Goal: Transaction & Acquisition: Purchase product/service

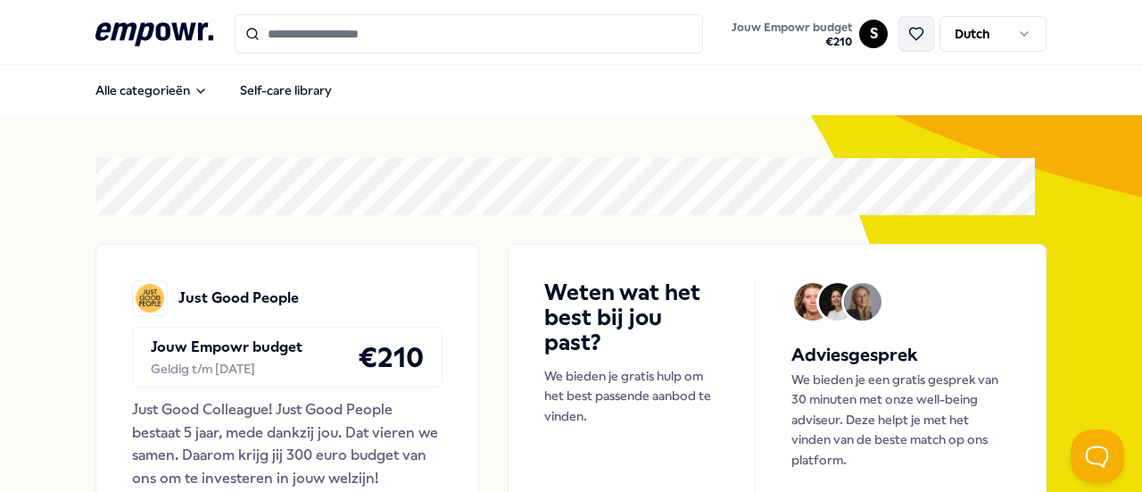
click at [908, 37] on icon at bounding box center [916, 34] width 16 height 16
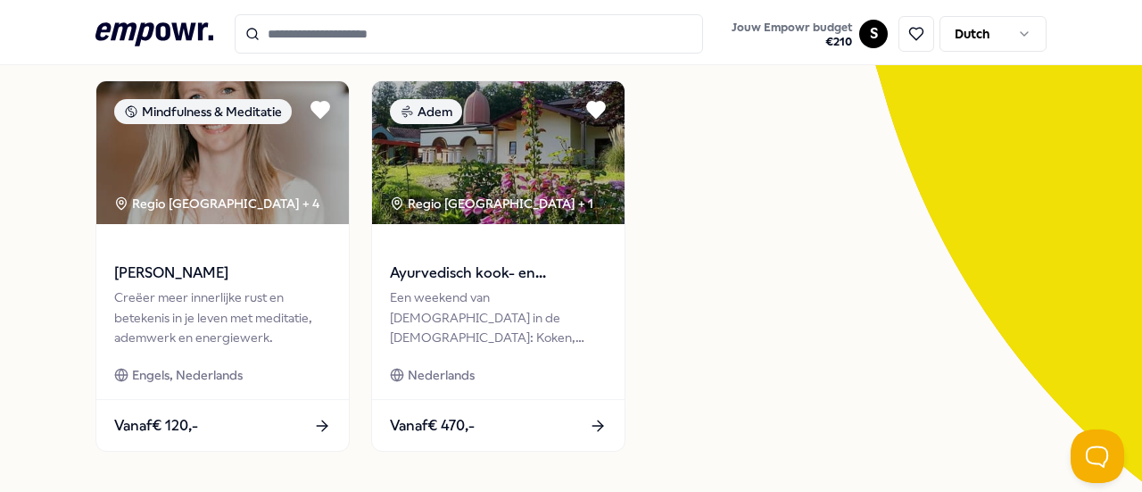
scroll to position [198, 0]
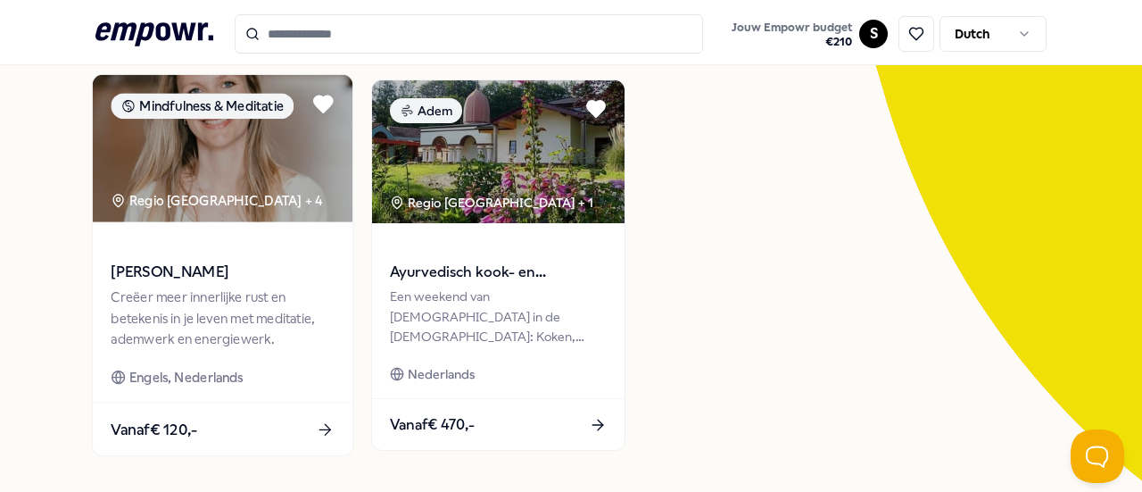
click at [219, 307] on div "Creëer meer innerlijke rust en betekenis in je leven met meditatie, ademwerk en…" at bounding box center [222, 318] width 223 height 62
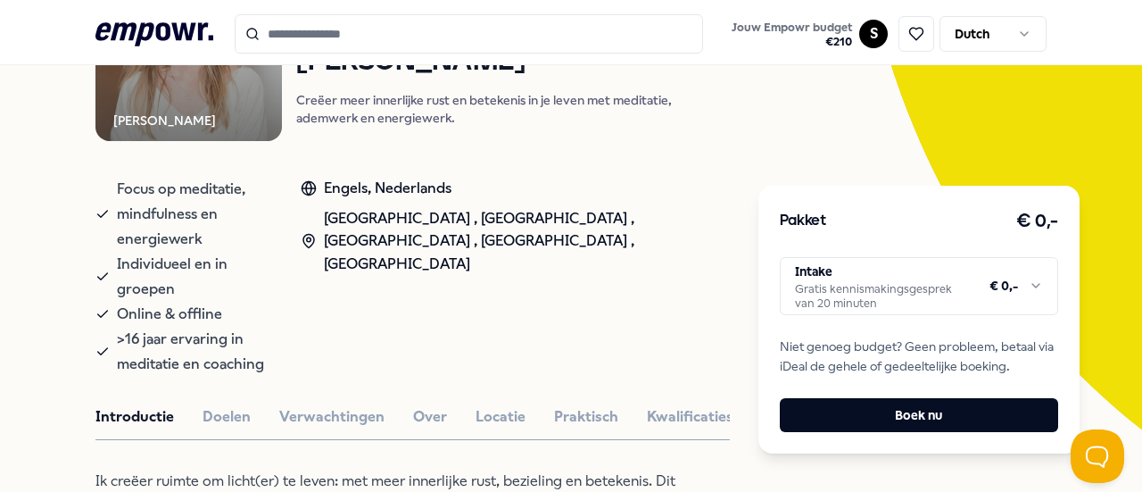
scroll to position [264, 0]
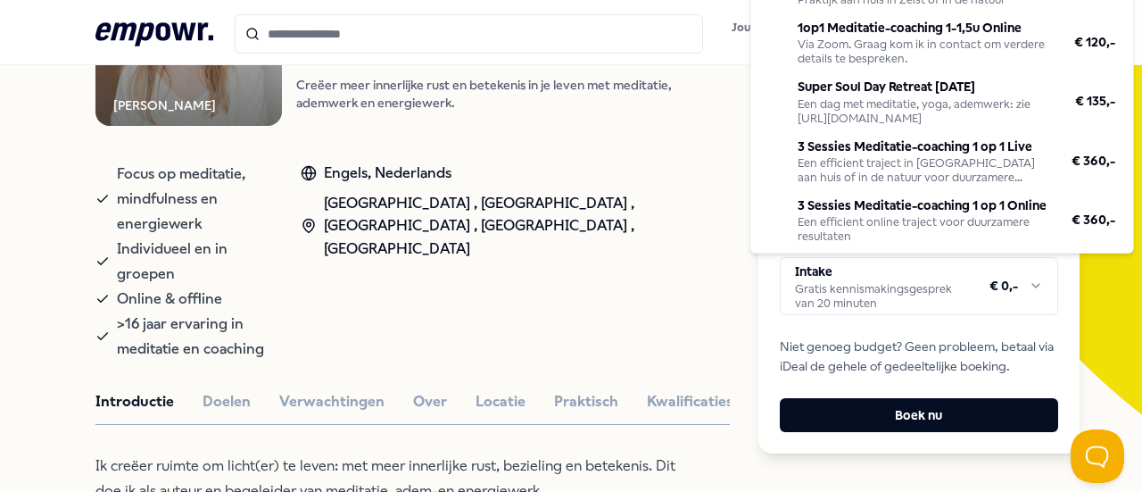
click at [1027, 287] on html ".empowr-logo_svg__cls-1{fill:#03032f} Jouw Empowr budget € 210 S Dutch Alle cat…" at bounding box center [571, 246] width 1142 height 492
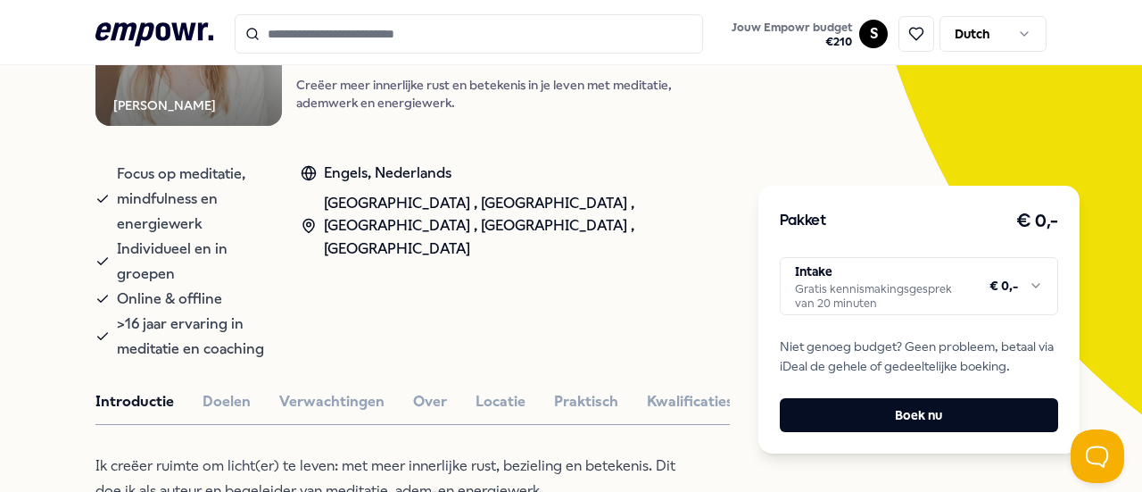
click at [569, 431] on html ".empowr-logo_svg__cls-1{fill:#03032f} Jouw Empowr budget € 210 S Dutch Alle cat…" at bounding box center [571, 246] width 1142 height 492
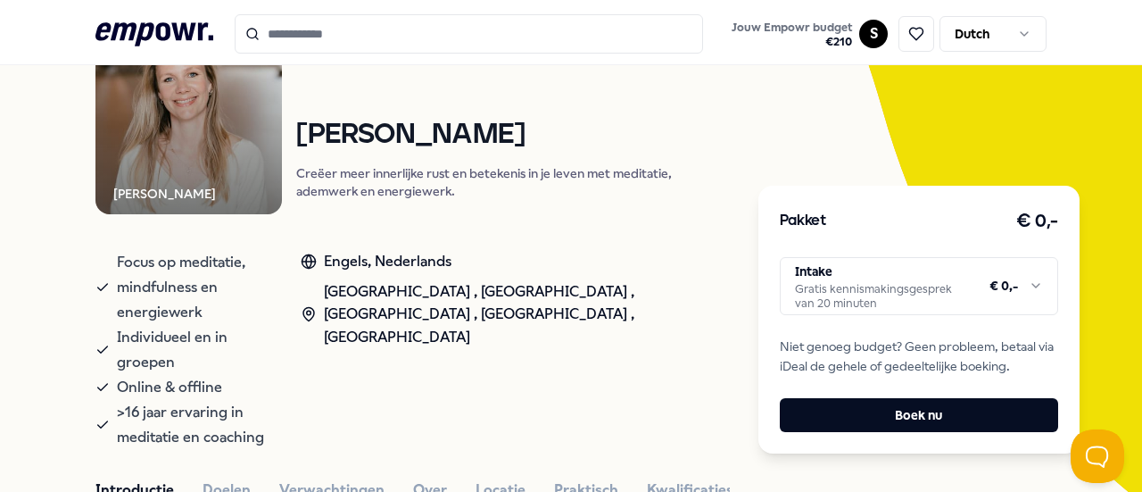
scroll to position [0, 0]
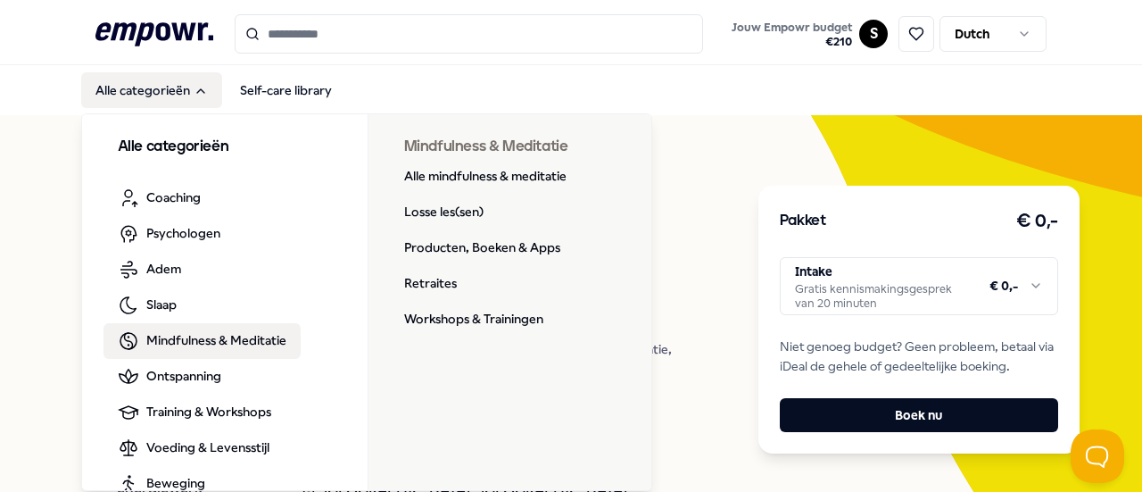
click at [194, 335] on span "Mindfulness & Meditatie" at bounding box center [216, 340] width 140 height 20
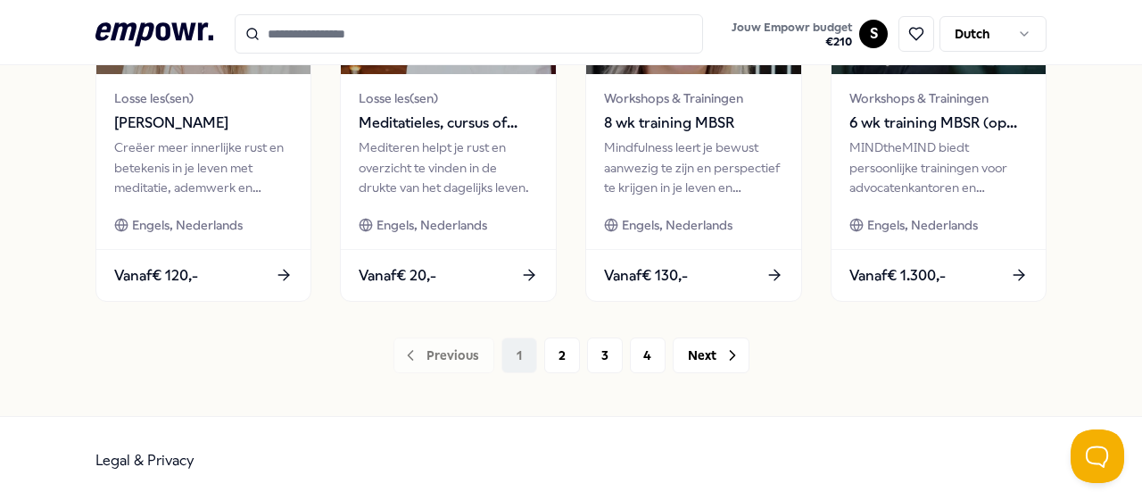
scroll to position [1035, 0]
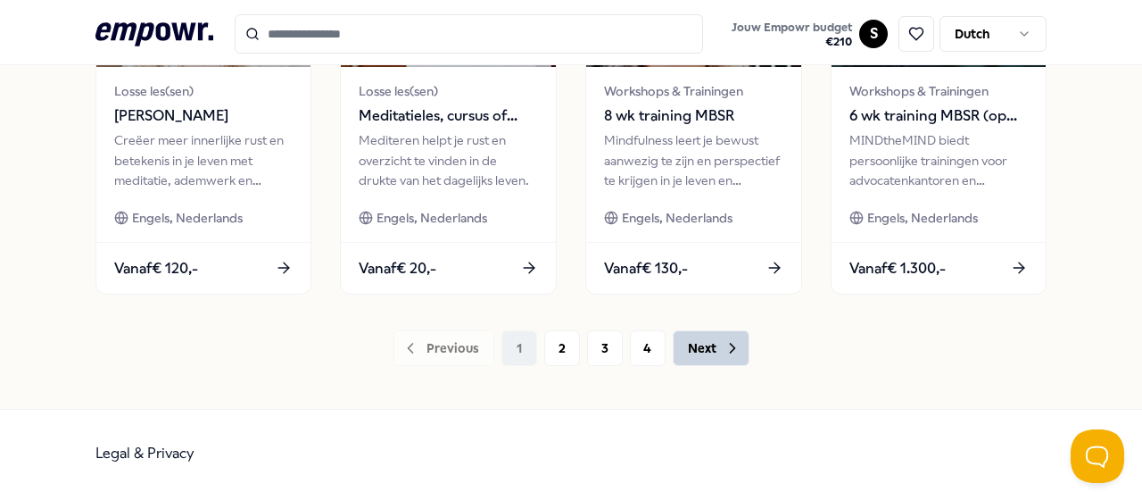
click at [703, 345] on button "Next" at bounding box center [711, 348] width 77 height 36
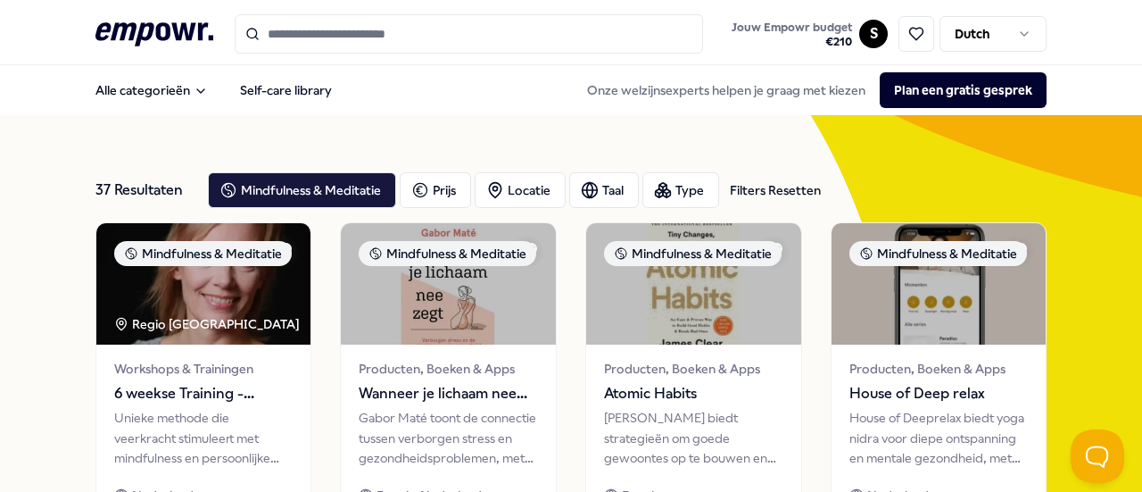
click at [439, 33] on input "Search for products, categories or subcategories" at bounding box center [469, 33] width 469 height 39
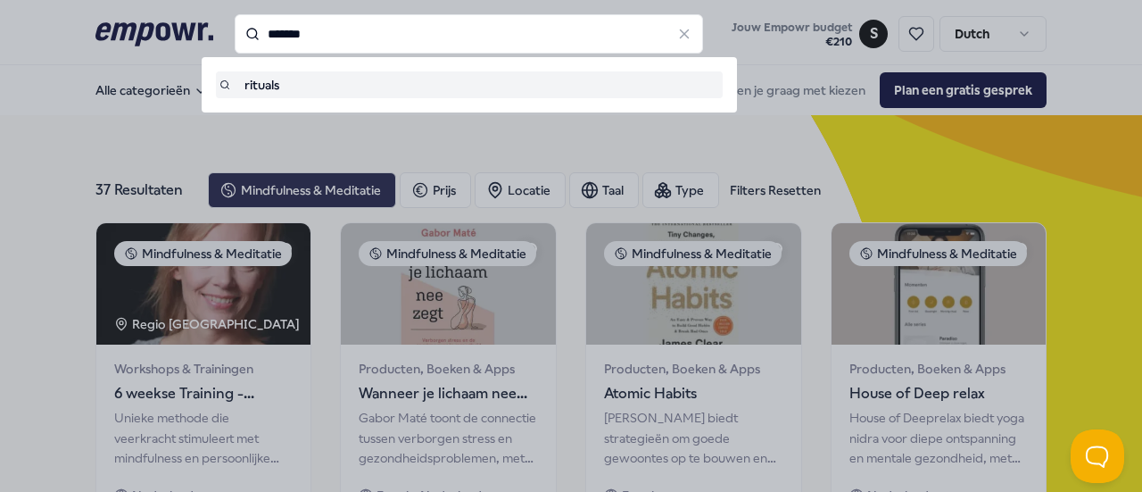
type input "*******"
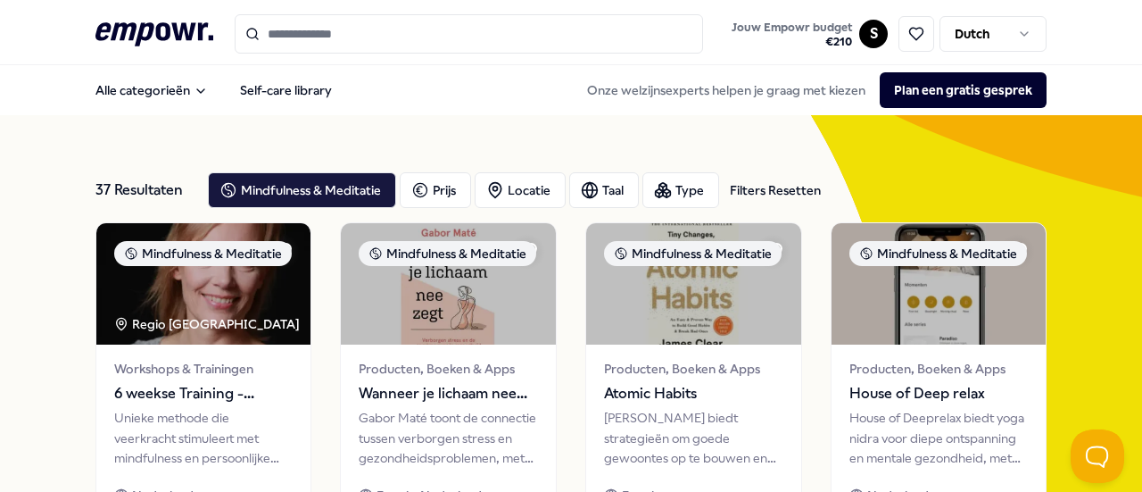
type input "*******"
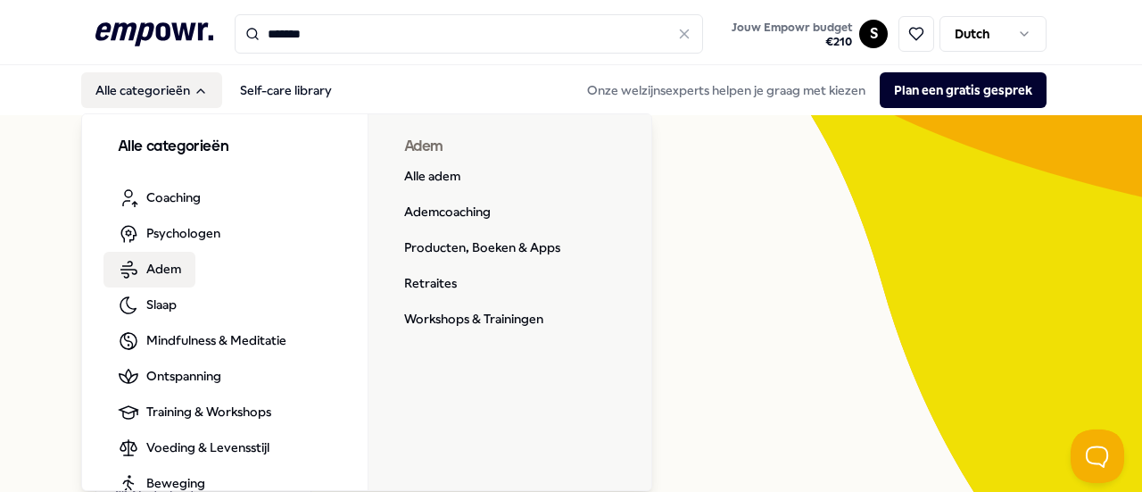
click at [164, 262] on span "Adem" at bounding box center [163, 269] width 35 height 20
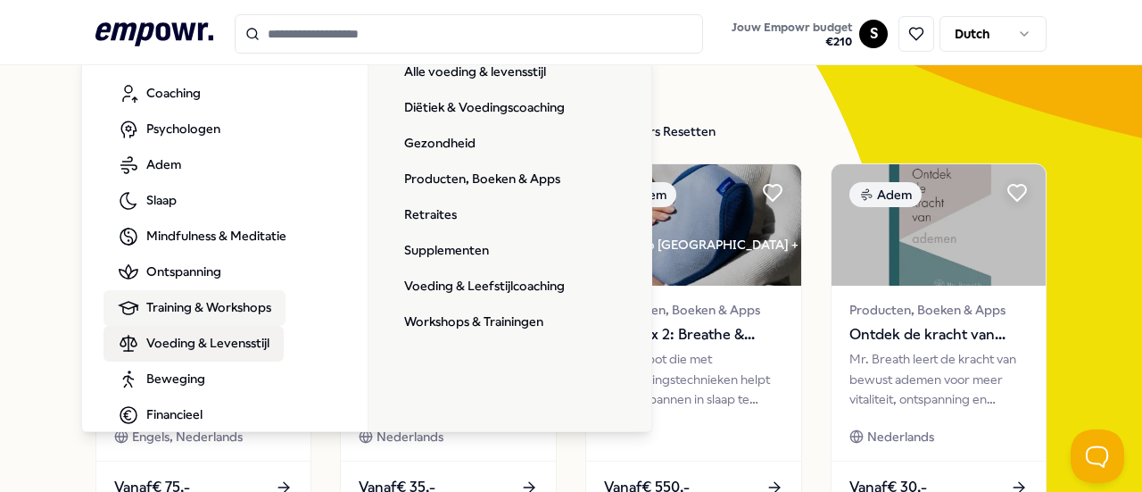
scroll to position [42, 0]
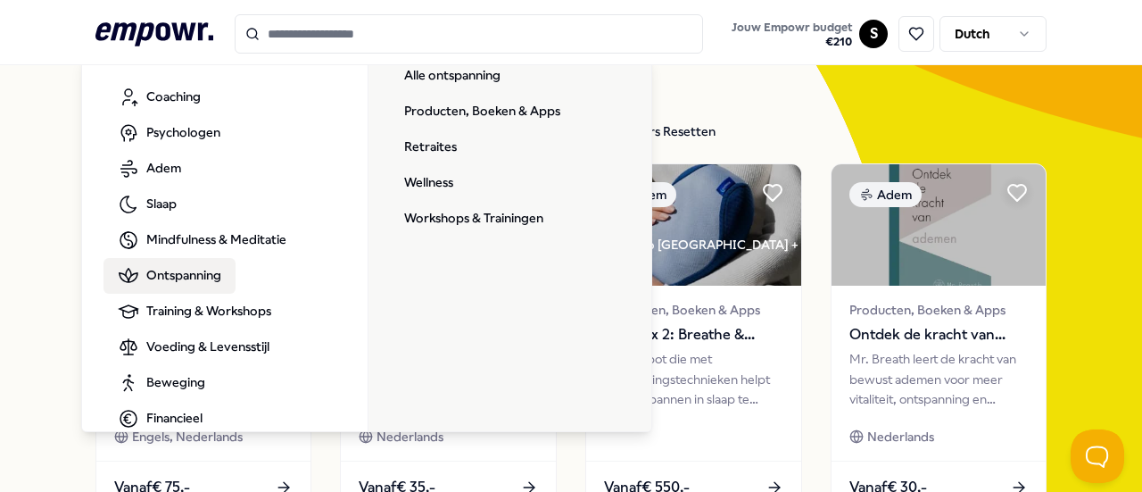
click at [200, 269] on span "Ontspanning" at bounding box center [183, 275] width 75 height 20
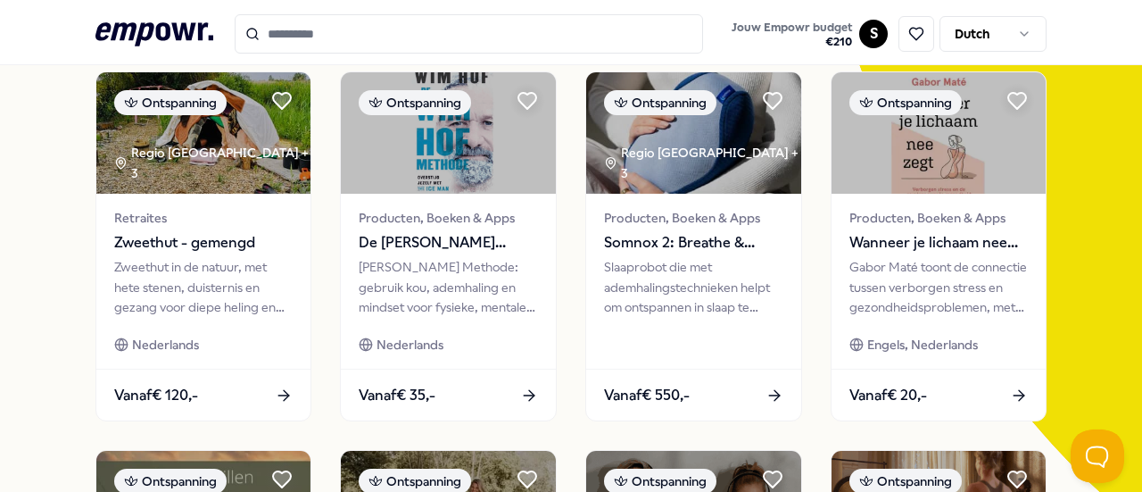
scroll to position [152, 0]
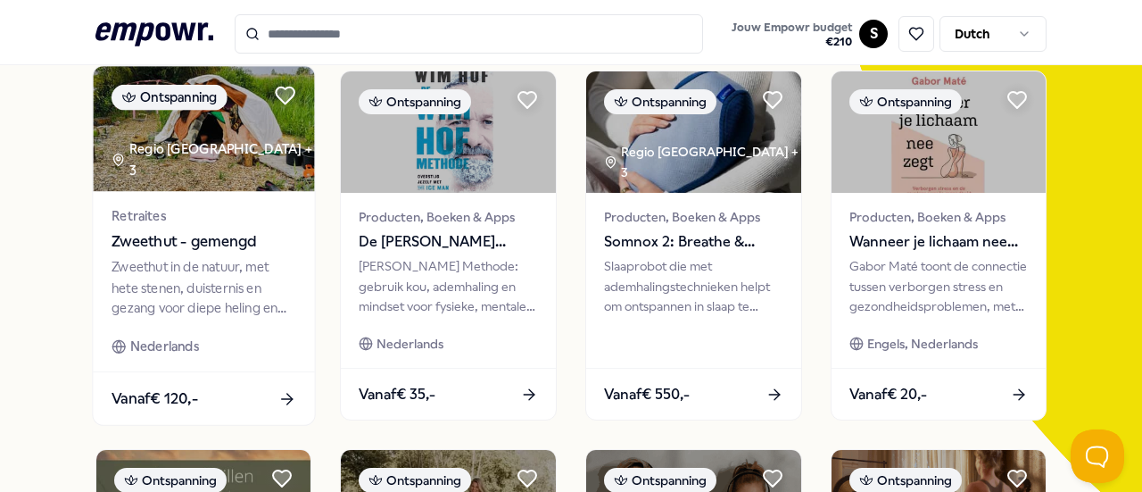
click at [247, 395] on div "Vanaf € 120,-" at bounding box center [203, 398] width 221 height 53
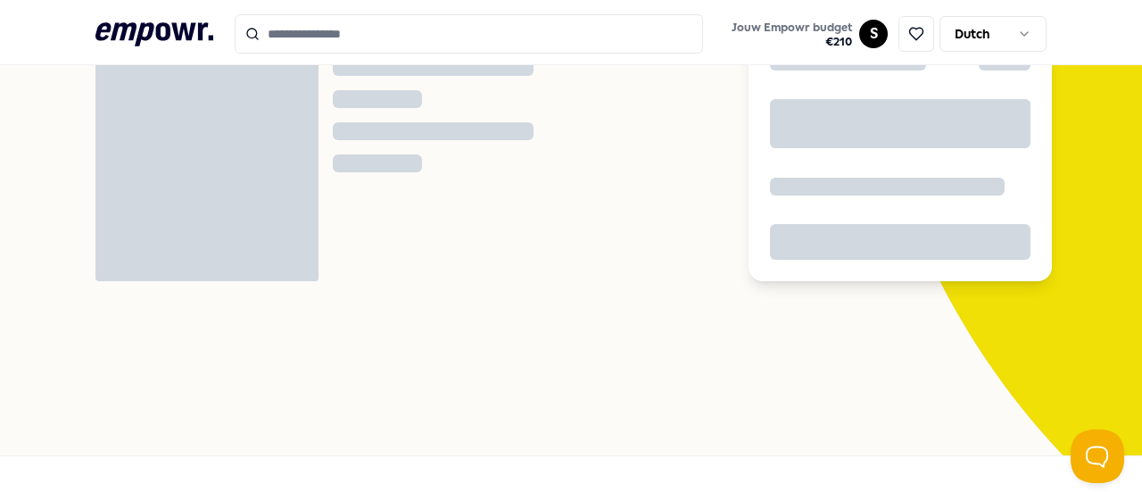
scroll to position [115, 0]
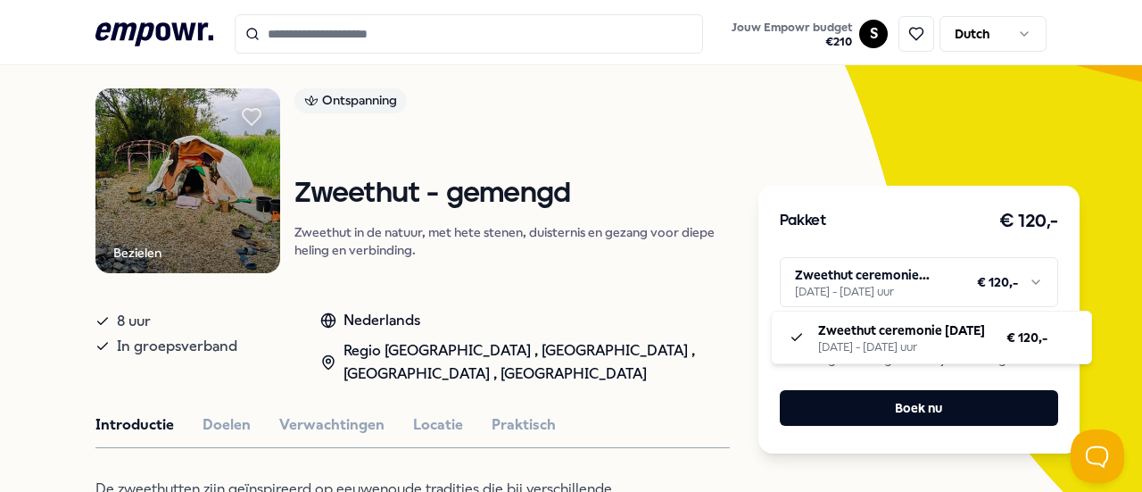
click at [1027, 279] on html ".empowr-logo_svg__cls-1{fill:#03032f} Jouw Empowr budget € 210 S Dutch Alle cat…" at bounding box center [571, 246] width 1142 height 492
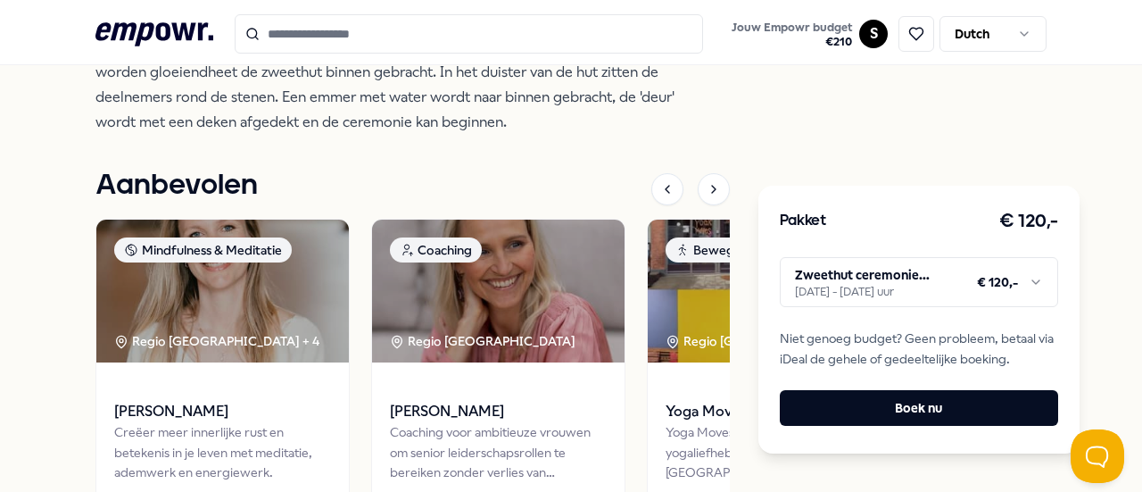
scroll to position [700, 0]
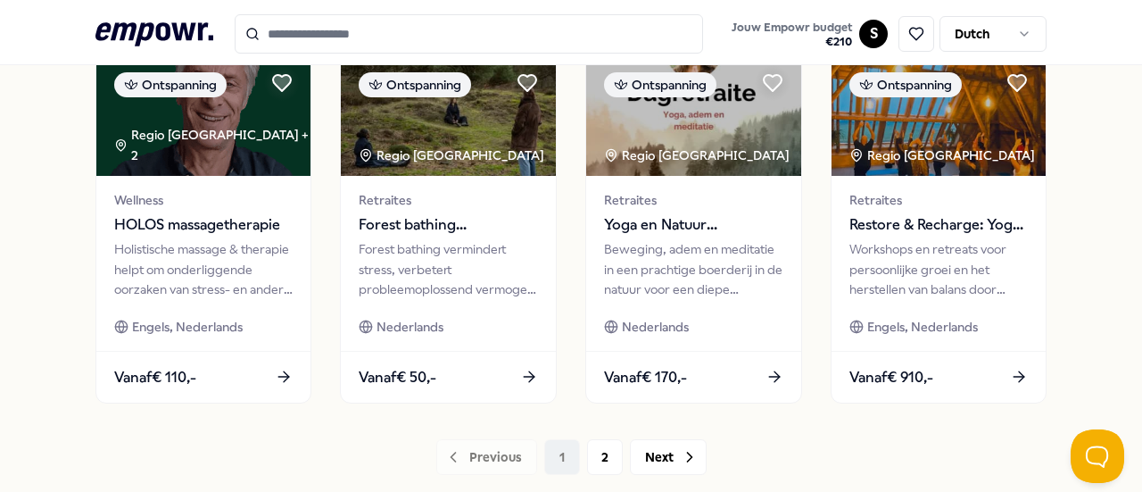
scroll to position [933, 0]
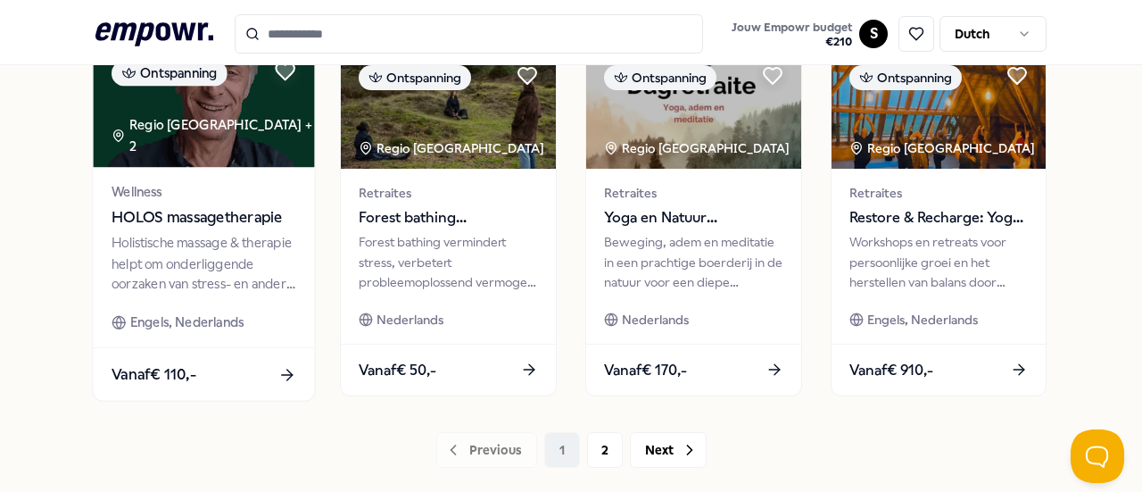
click at [206, 259] on div "Holistische massage & therapie helpt om onderliggende oorzaken van stress- en a…" at bounding box center [204, 264] width 185 height 62
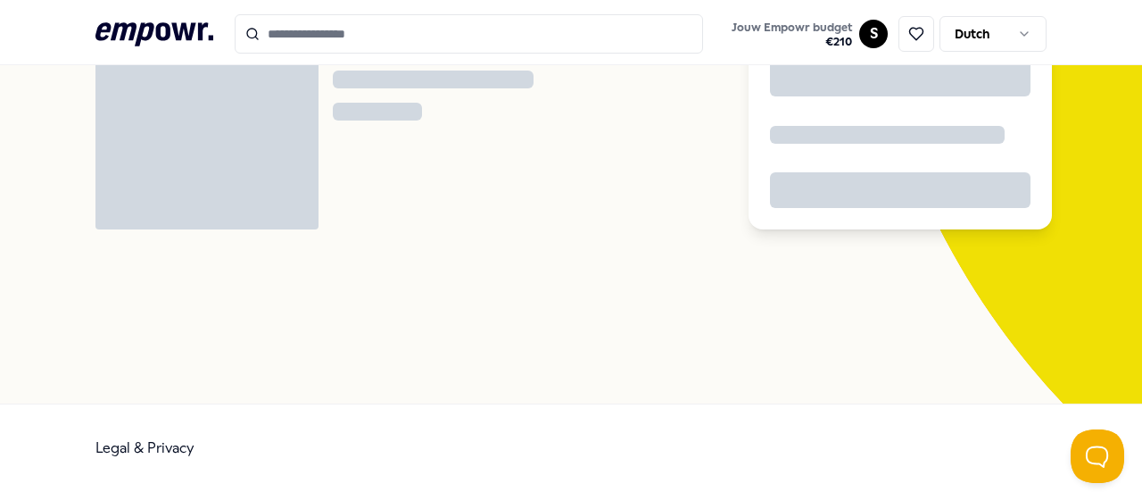
scroll to position [115, 0]
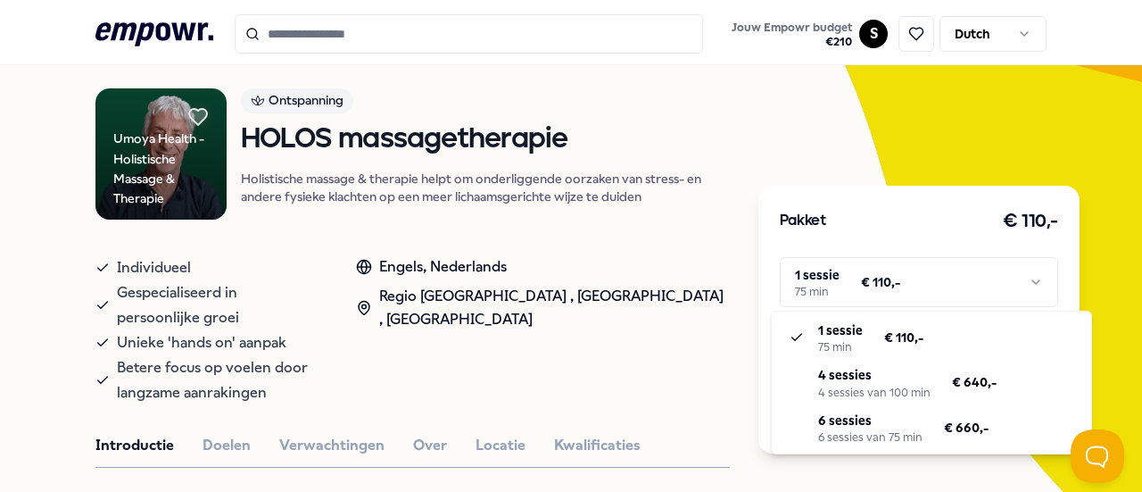
click at [1040, 283] on html ".empowr-logo_svg__cls-1{fill:#03032f} Jouw Empowr budget € 210 S Dutch Alle cat…" at bounding box center [571, 246] width 1142 height 492
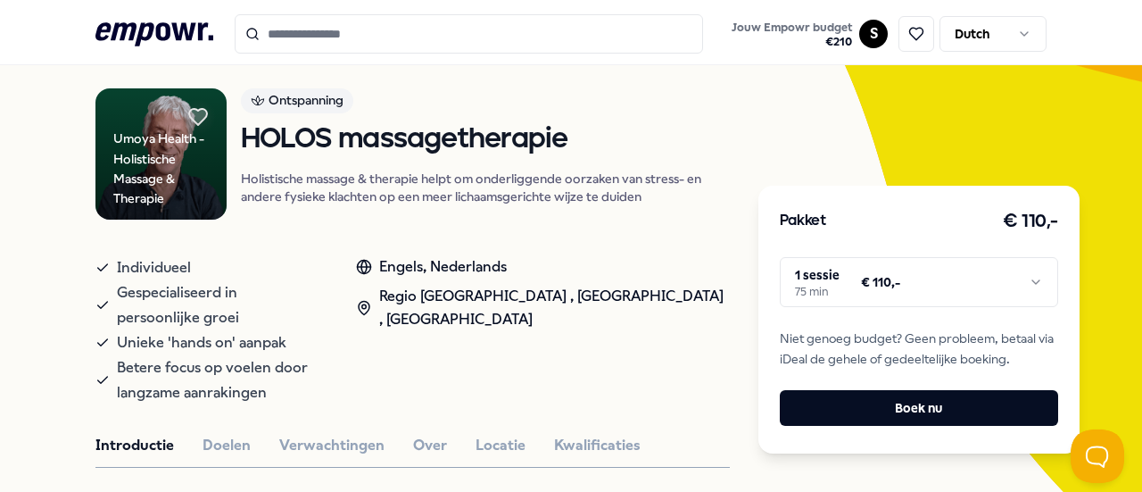
click at [1040, 283] on html ".empowr-logo_svg__cls-1{fill:#03032f} Jouw Empowr budget € 210 S Dutch Alle cat…" at bounding box center [571, 246] width 1142 height 492
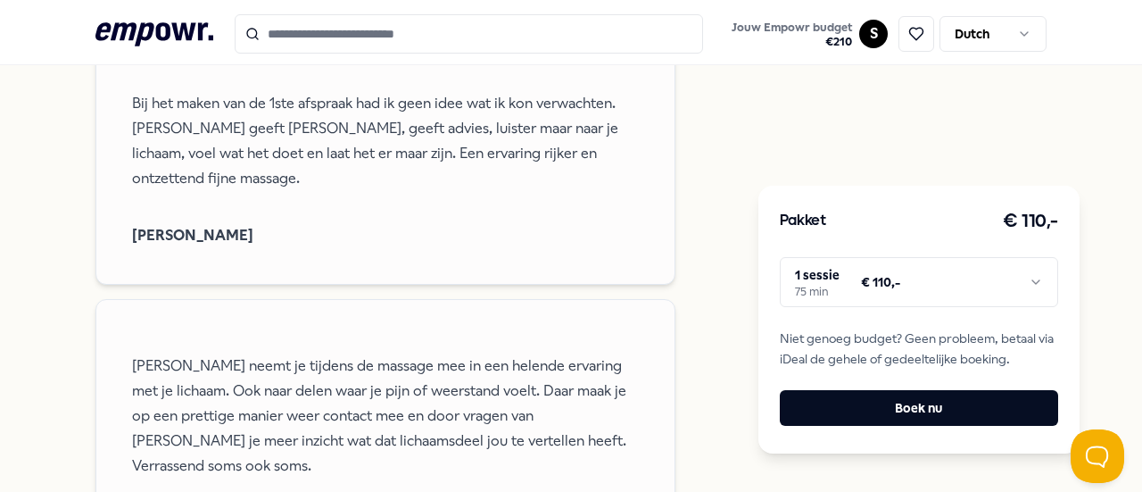
scroll to position [2239, 0]
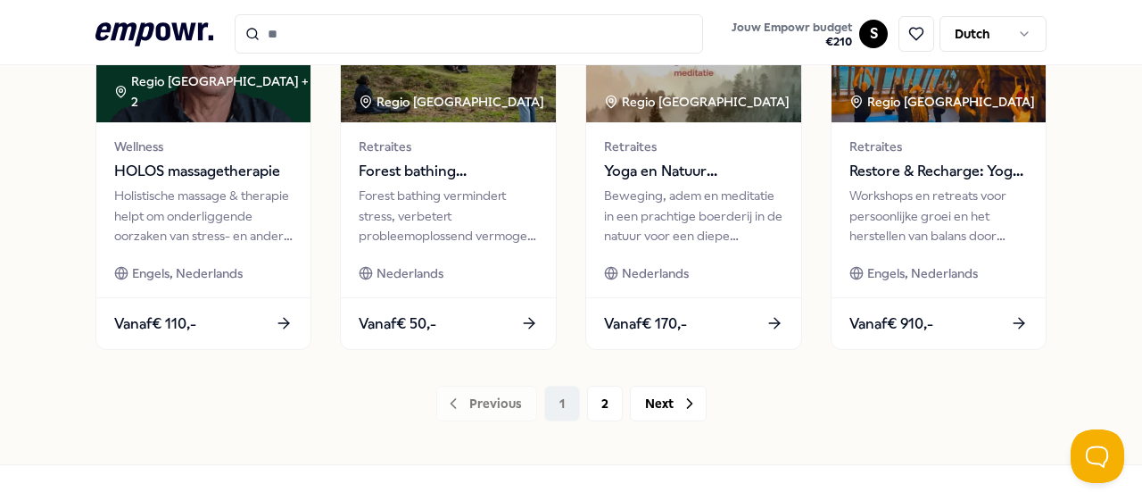
scroll to position [981, 0]
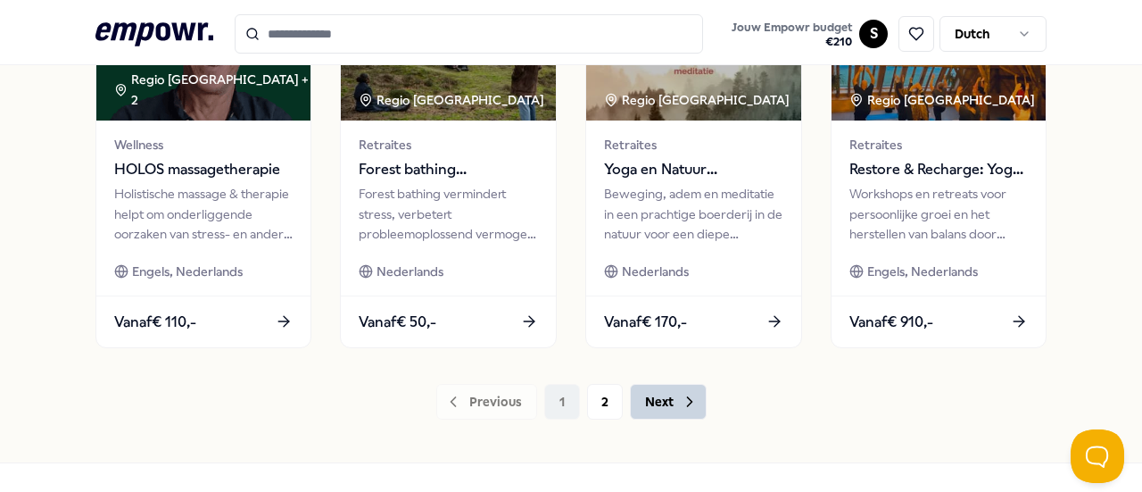
click at [666, 400] on button "Next" at bounding box center [668, 402] width 77 height 36
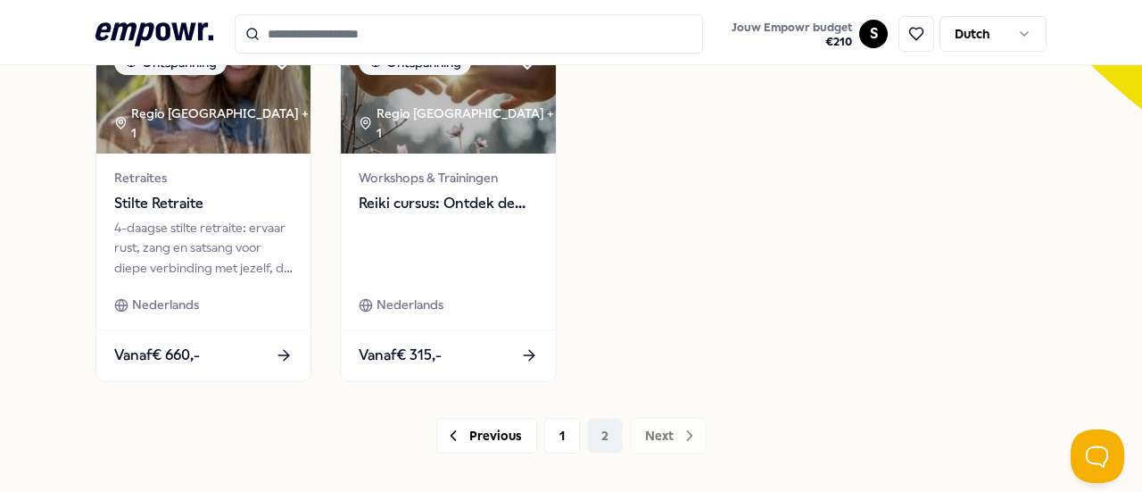
scroll to position [583, 0]
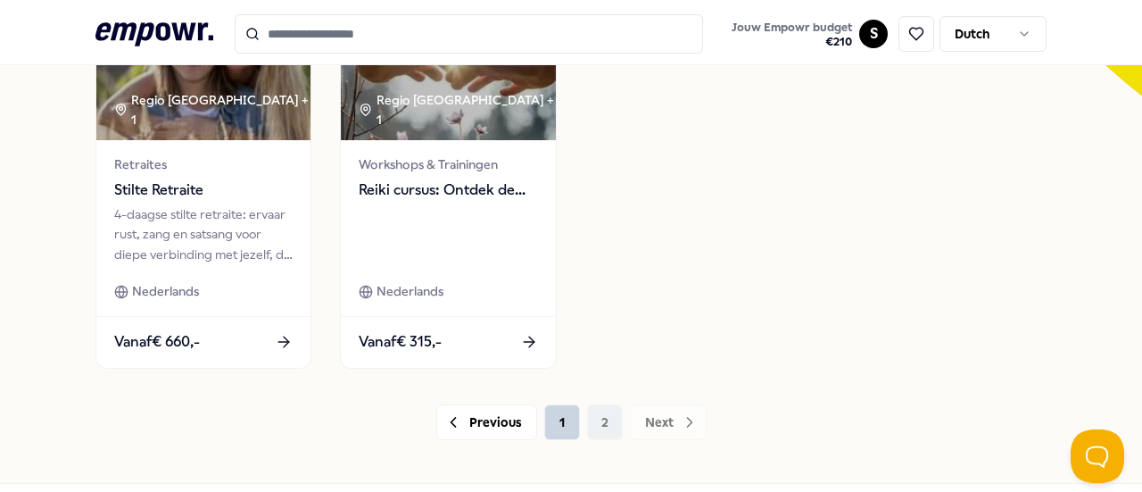
click at [555, 417] on button "1" at bounding box center [562, 422] width 36 height 36
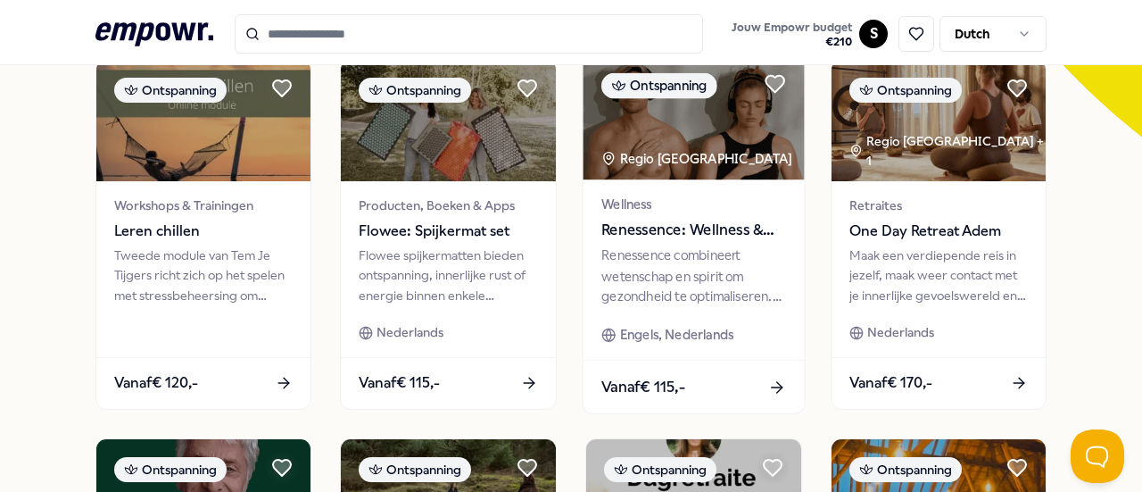
scroll to position [542, 0]
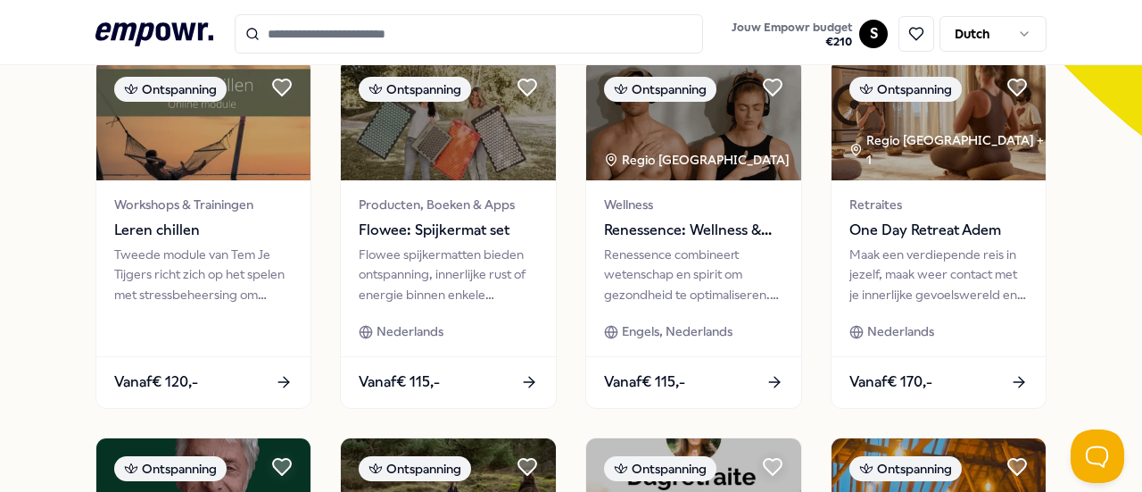
click at [1077, 184] on div "18 Resultaten Filters Resetten Ontspanning Prijs Locatie Taal Type Filters Rese…" at bounding box center [571, 237] width 1142 height 1328
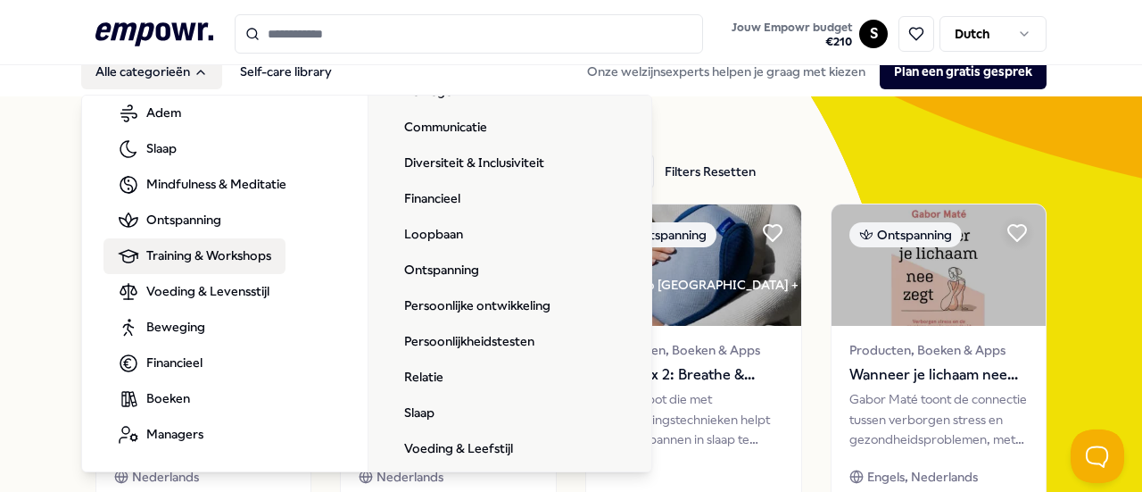
scroll to position [137, 0]
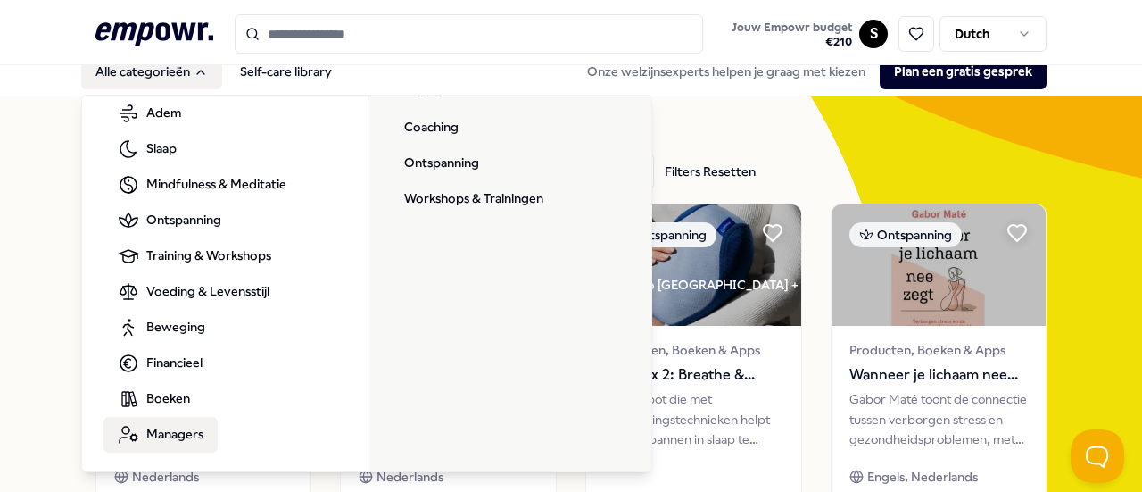
click at [180, 431] on span "Managers" at bounding box center [174, 434] width 57 height 20
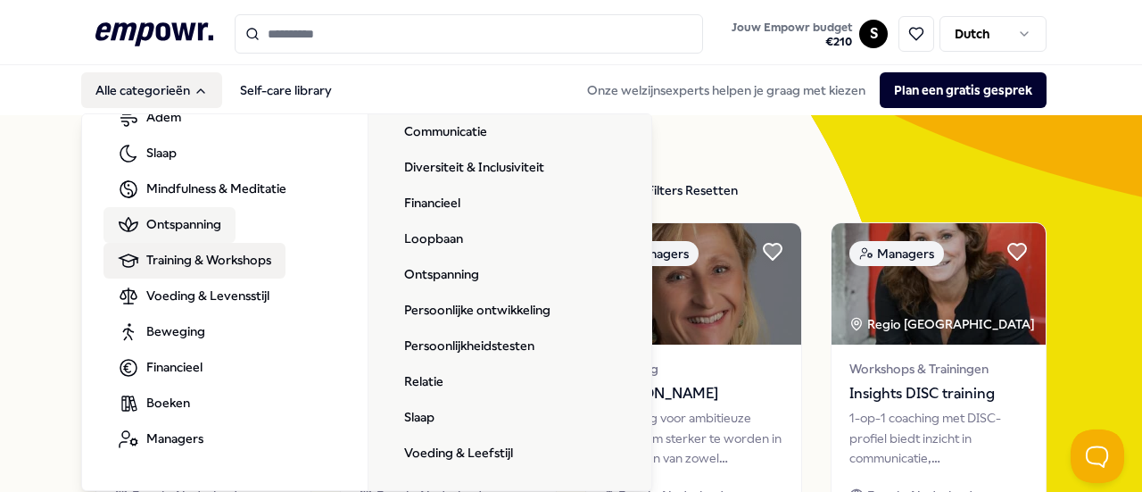
scroll to position [137, 0]
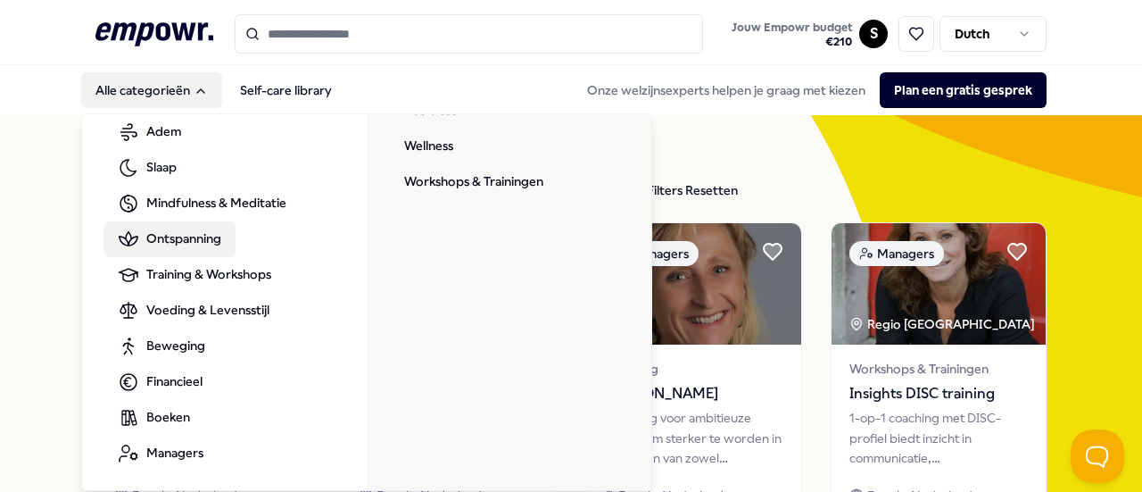
click at [188, 234] on span "Ontspanning" at bounding box center [183, 238] width 75 height 20
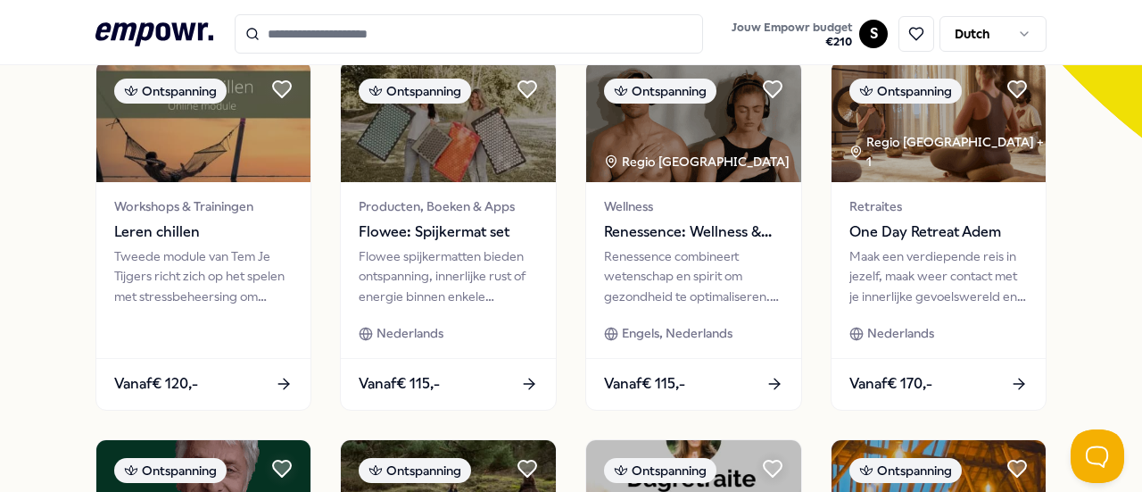
scroll to position [542, 0]
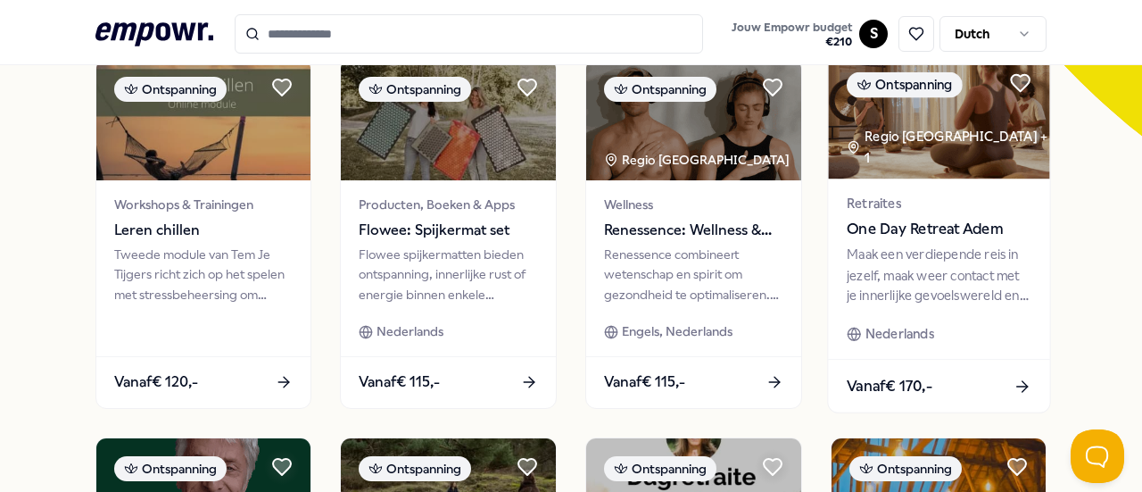
click at [913, 260] on div "Maak een verdiepende reis in jezelf, maak weer contact met je innerlijke gevoel…" at bounding box center [939, 275] width 185 height 62
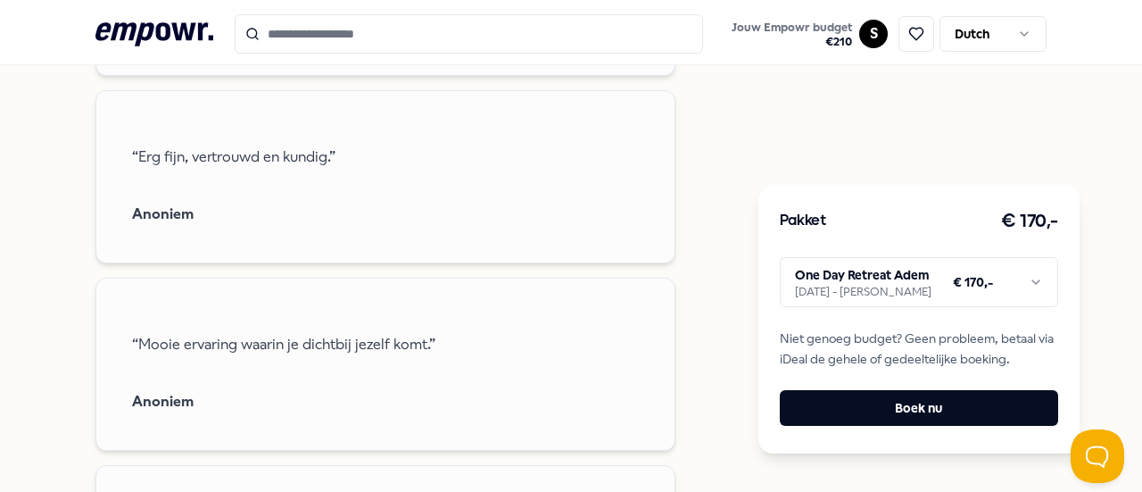
scroll to position [2241, 0]
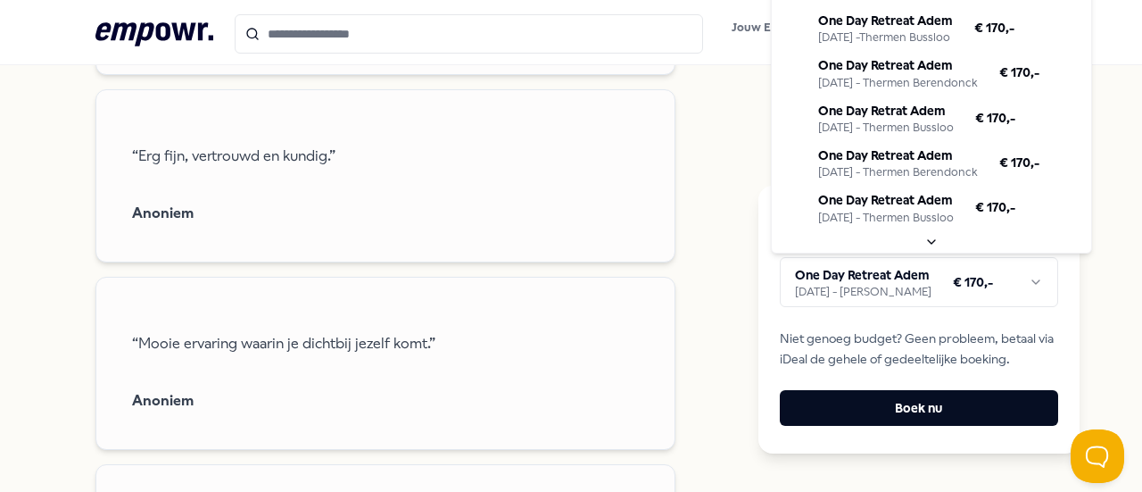
click at [1023, 286] on html ".empowr-logo_svg__cls-1{fill:#03032f} Jouw Empowr budget € 210 S Dutch Alle cat…" at bounding box center [571, 246] width 1142 height 492
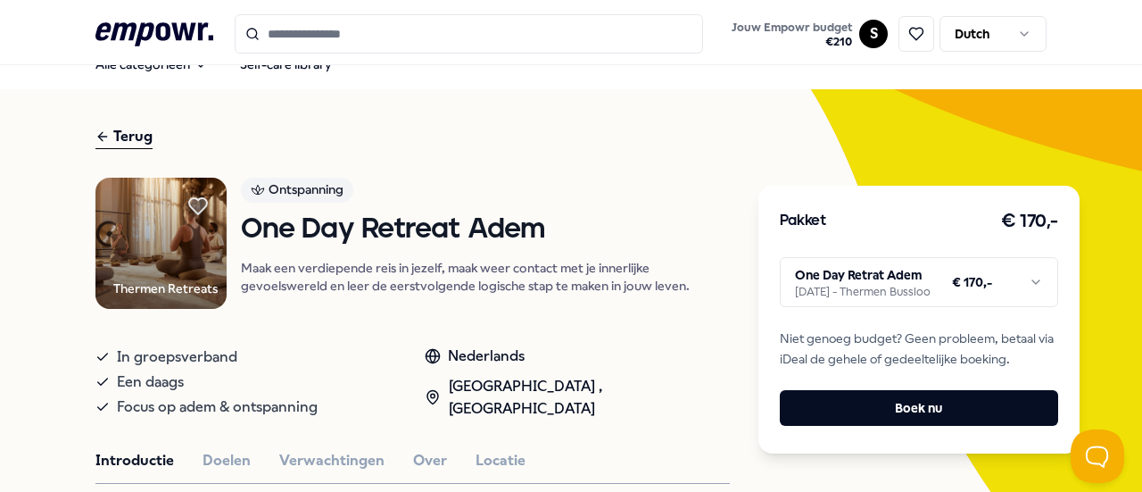
scroll to position [25, 0]
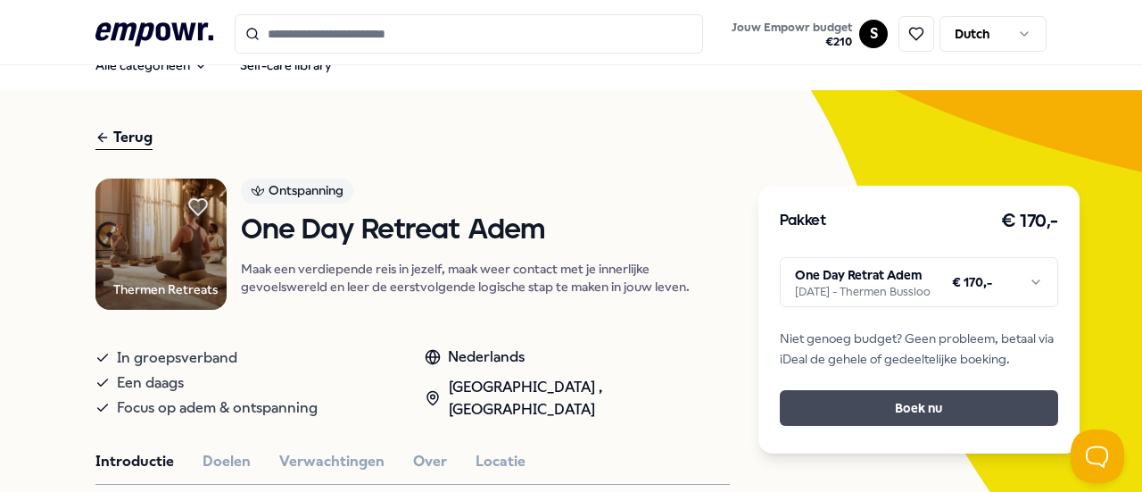
click at [926, 411] on button "Boek nu" at bounding box center [919, 408] width 278 height 36
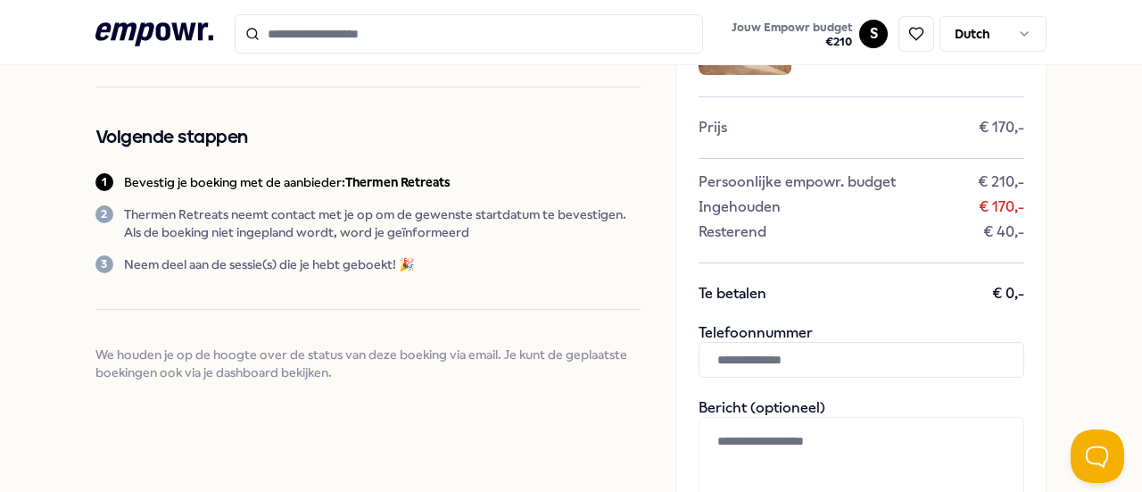
scroll to position [229, 0]
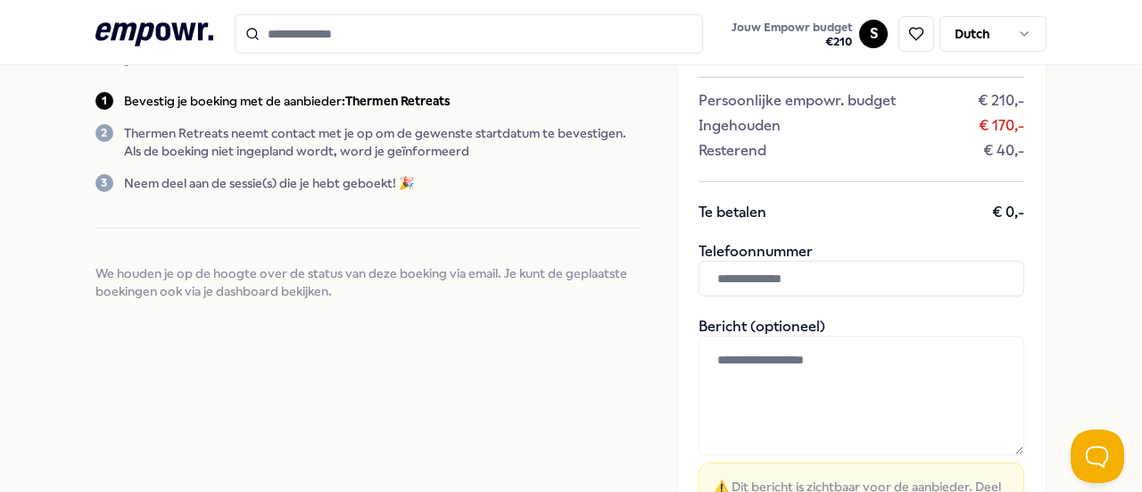
click at [818, 279] on input "text" at bounding box center [861, 278] width 326 height 36
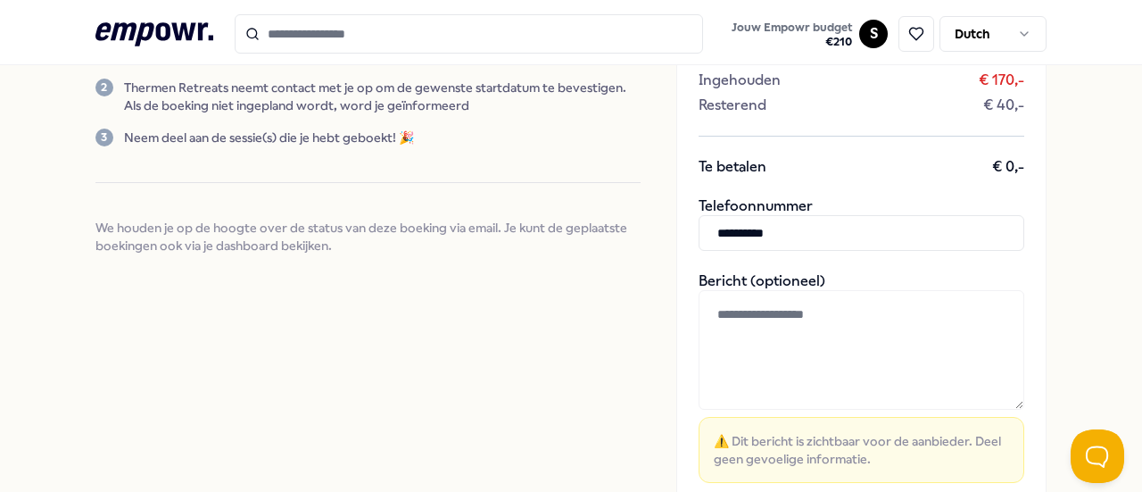
scroll to position [548, 0]
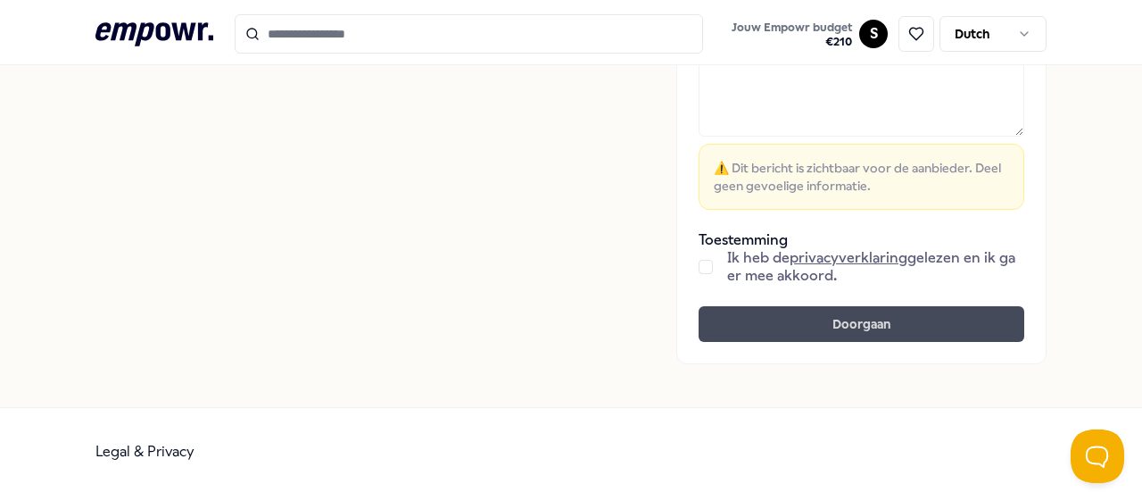
type input "**********"
click at [840, 318] on button "Doorgaan" at bounding box center [861, 324] width 326 height 36
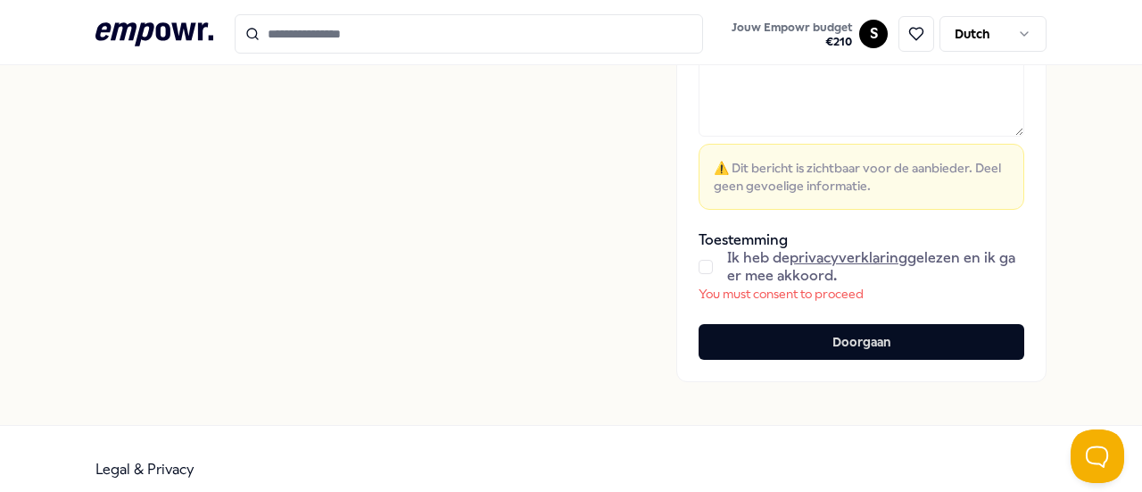
click at [698, 260] on button "button" at bounding box center [705, 267] width 14 height 14
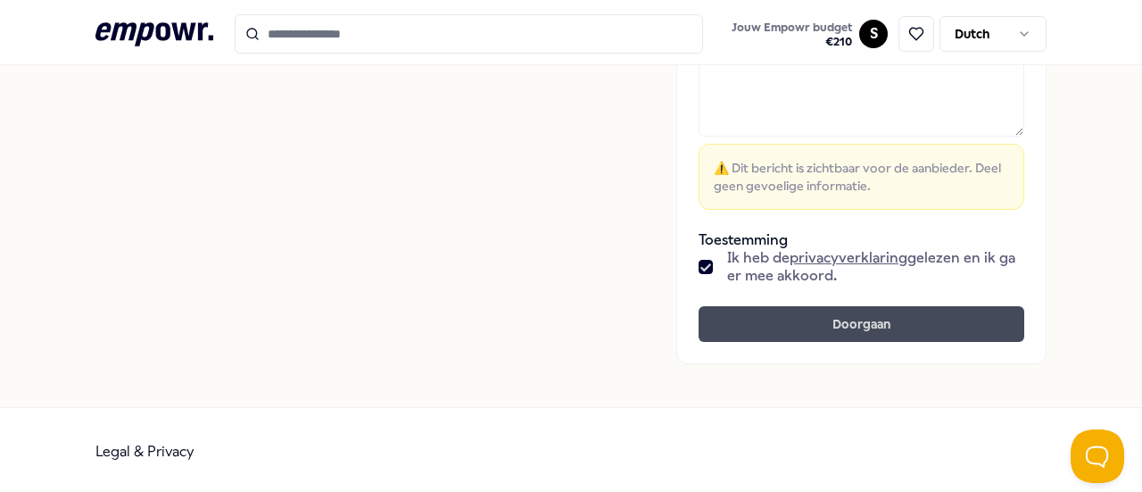
click at [863, 313] on button "Doorgaan" at bounding box center [861, 324] width 326 height 36
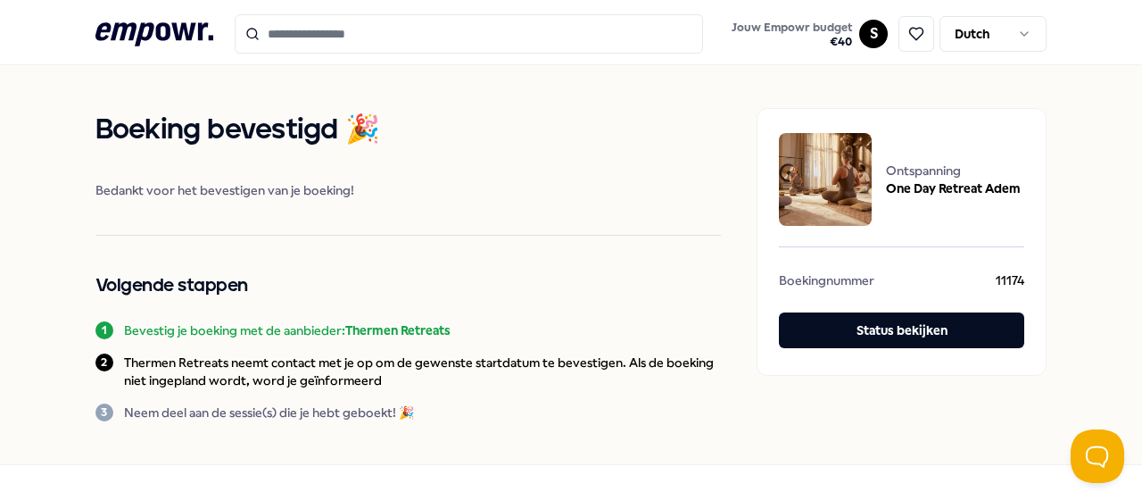
click at [182, 25] on icon at bounding box center [154, 33] width 118 height 23
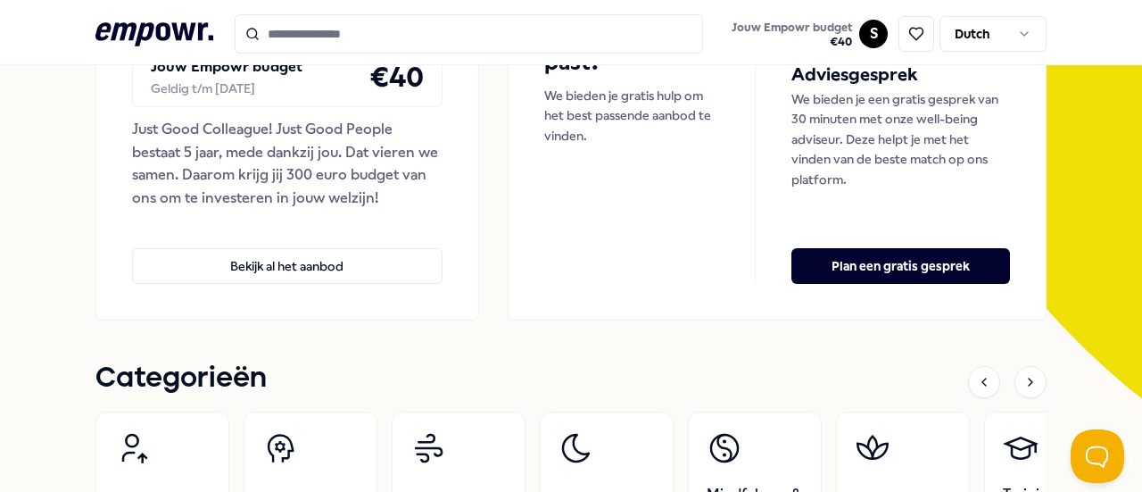
scroll to position [279, 0]
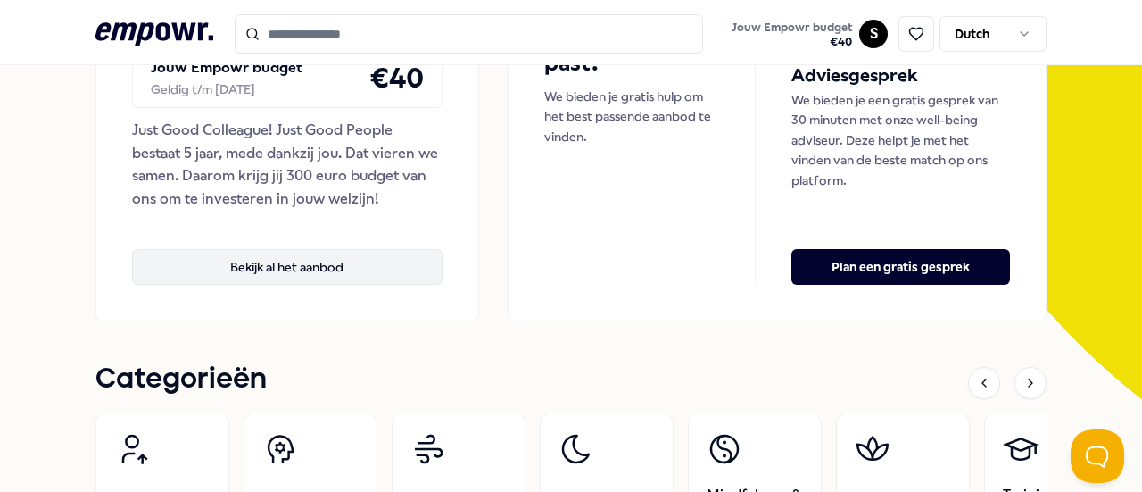
click at [319, 263] on button "Bekijk al het aanbod" at bounding box center [287, 267] width 310 height 36
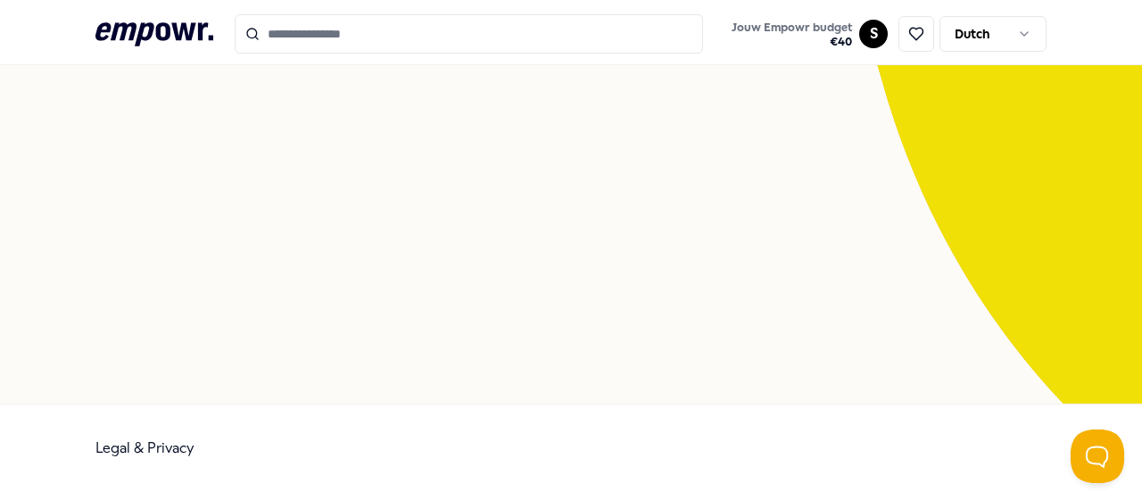
scroll to position [115, 0]
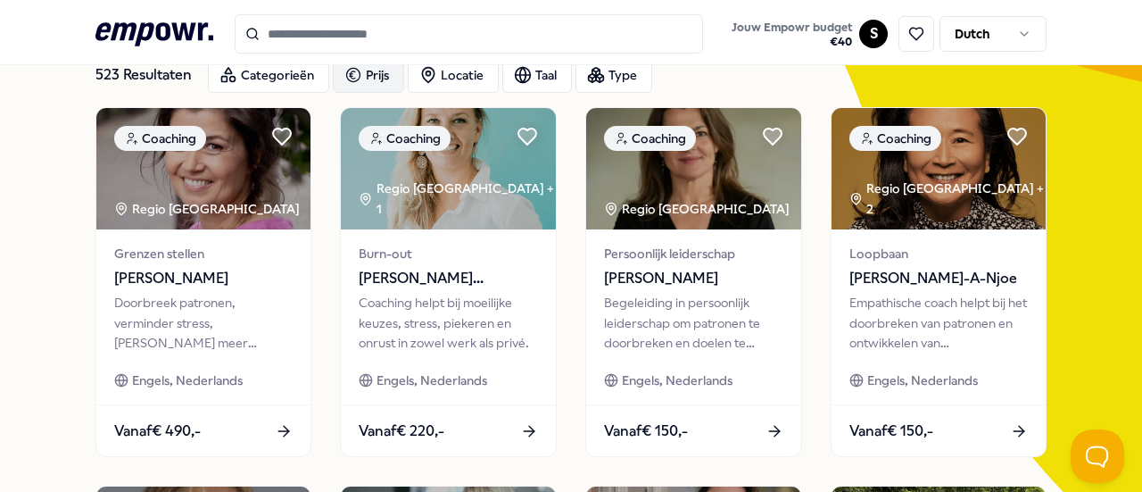
click at [376, 76] on div "Prijs" at bounding box center [368, 75] width 71 height 36
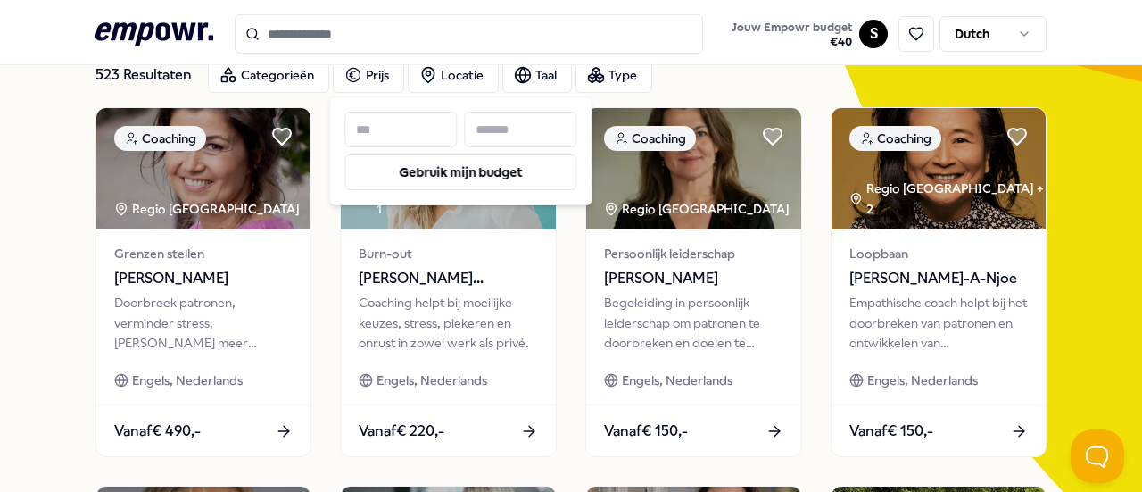
click at [519, 133] on input at bounding box center [520, 130] width 112 height 36
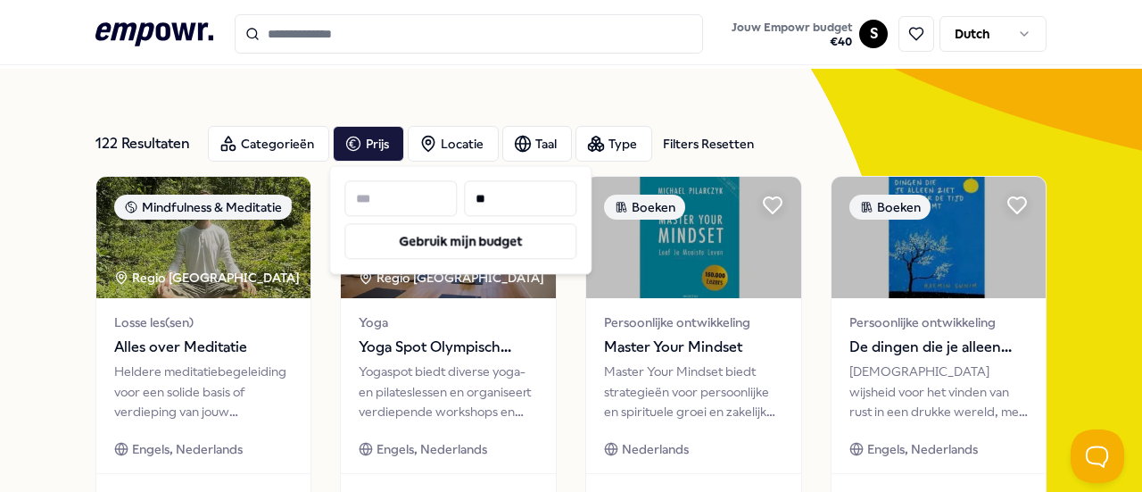
type input "**"
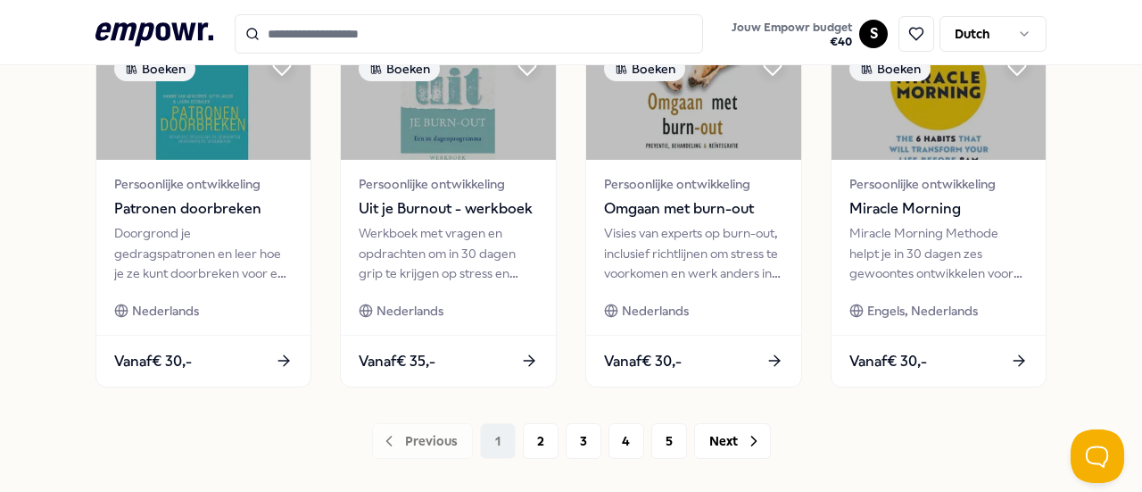
scroll to position [943, 0]
click at [528, 440] on button "2" at bounding box center [541, 440] width 36 height 36
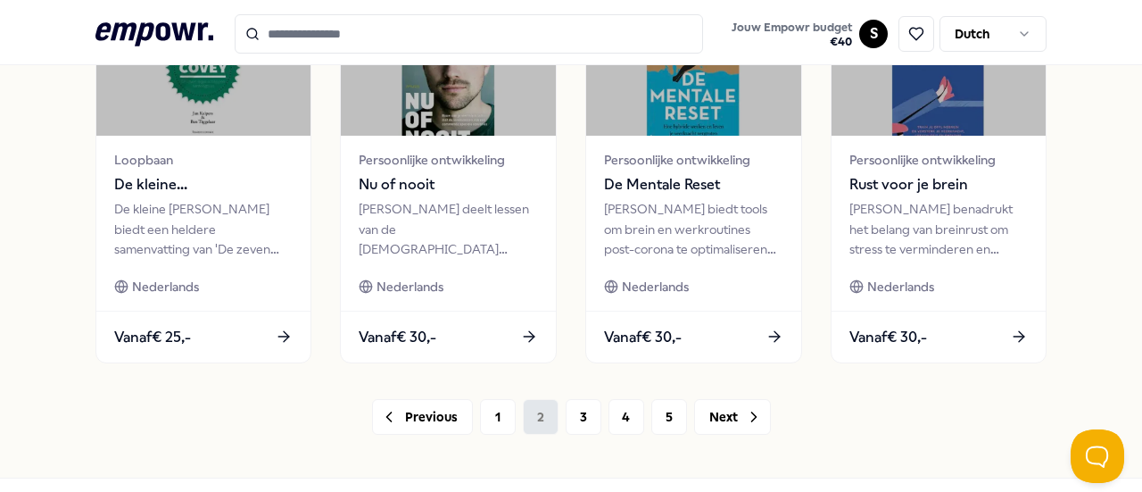
scroll to position [967, 0]
click at [492, 402] on button "1" at bounding box center [498, 416] width 36 height 36
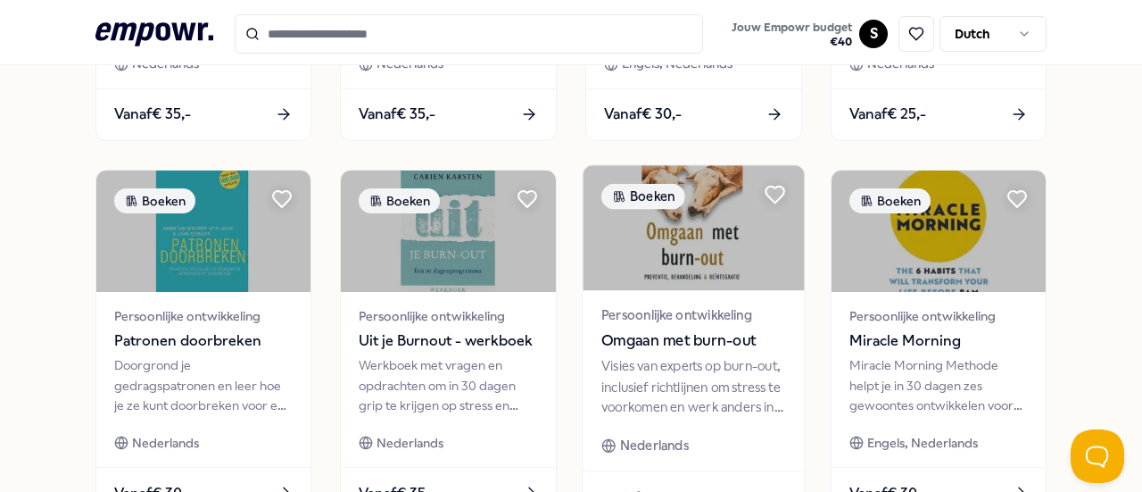
scroll to position [809, 0]
click at [764, 187] on icon at bounding box center [774, 195] width 21 height 18
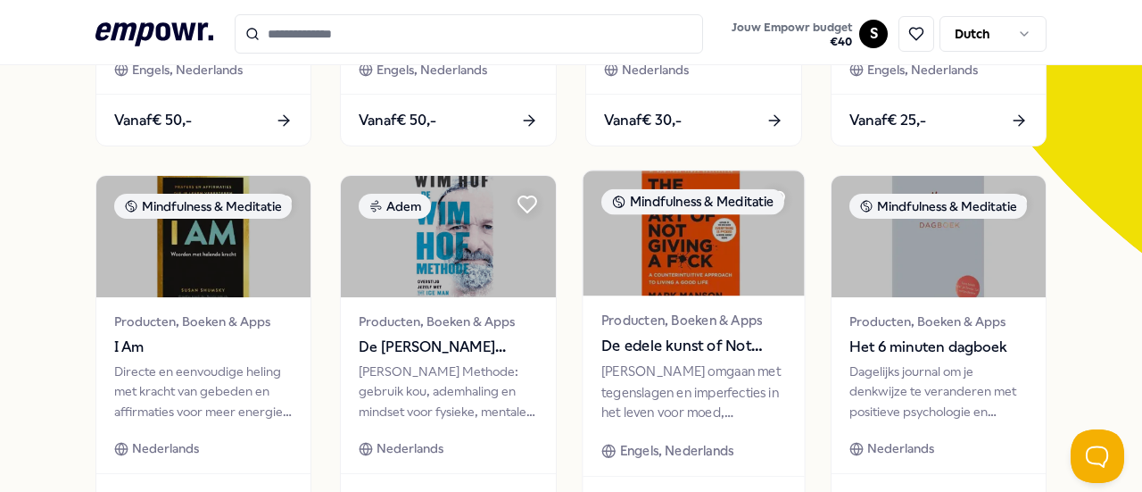
scroll to position [413, 0]
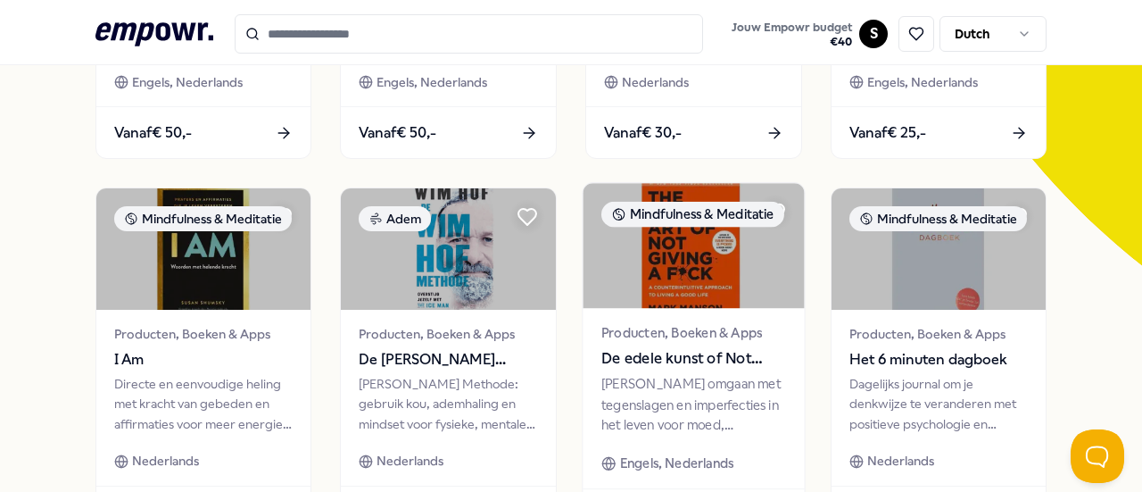
click at [763, 211] on div "Mindfulness & Meditatie" at bounding box center [692, 215] width 183 height 26
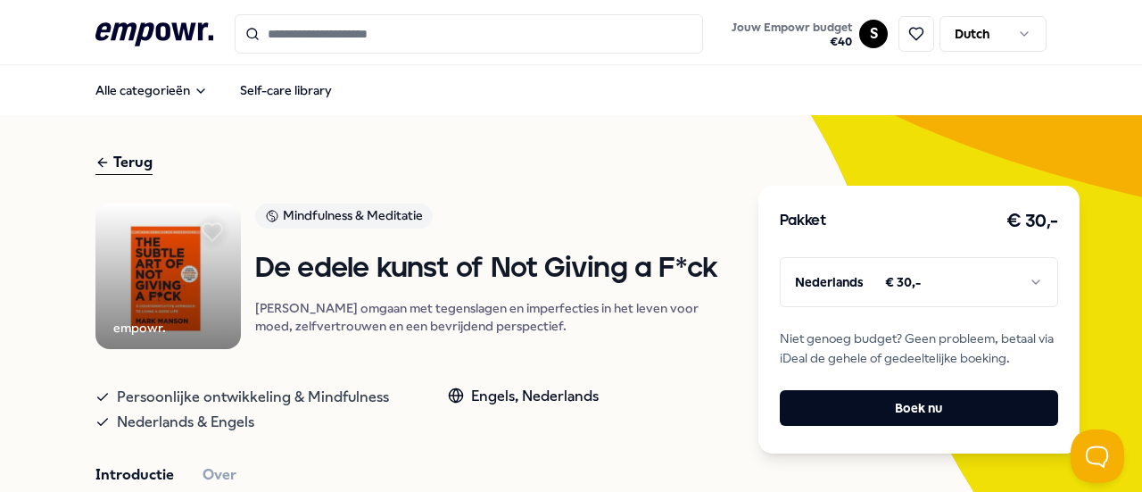
click at [222, 227] on icon at bounding box center [212, 232] width 20 height 18
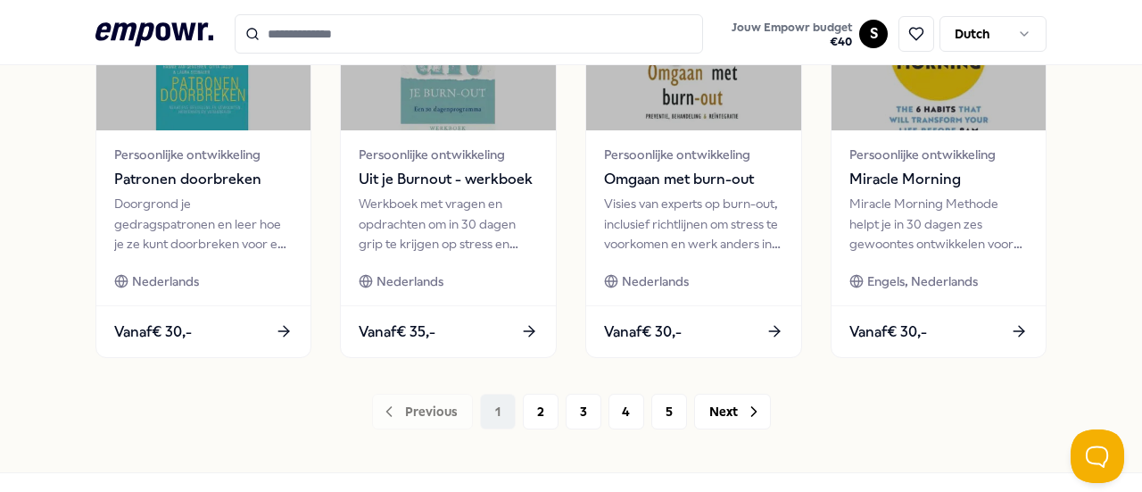
scroll to position [1004, 0]
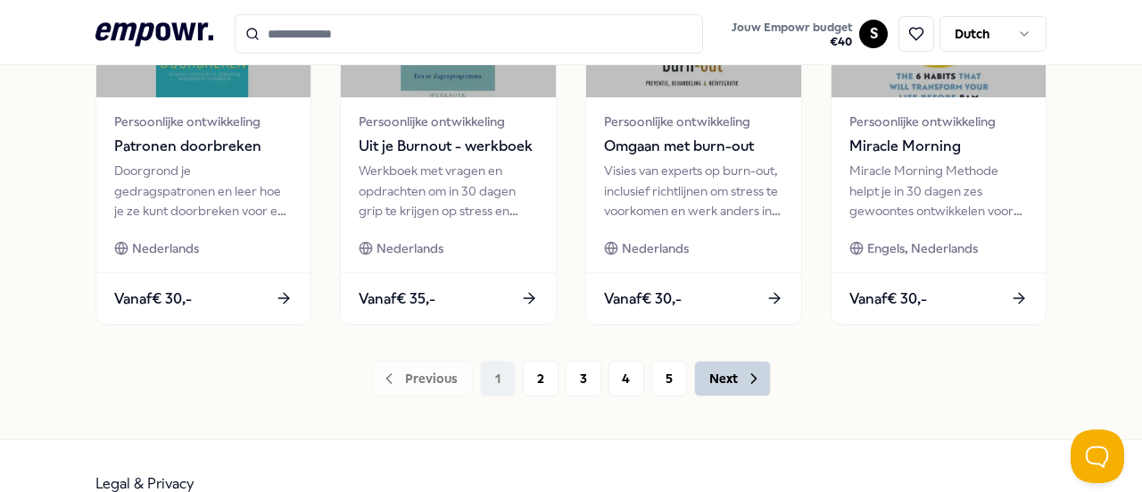
click at [725, 374] on button "Next" at bounding box center [732, 378] width 77 height 36
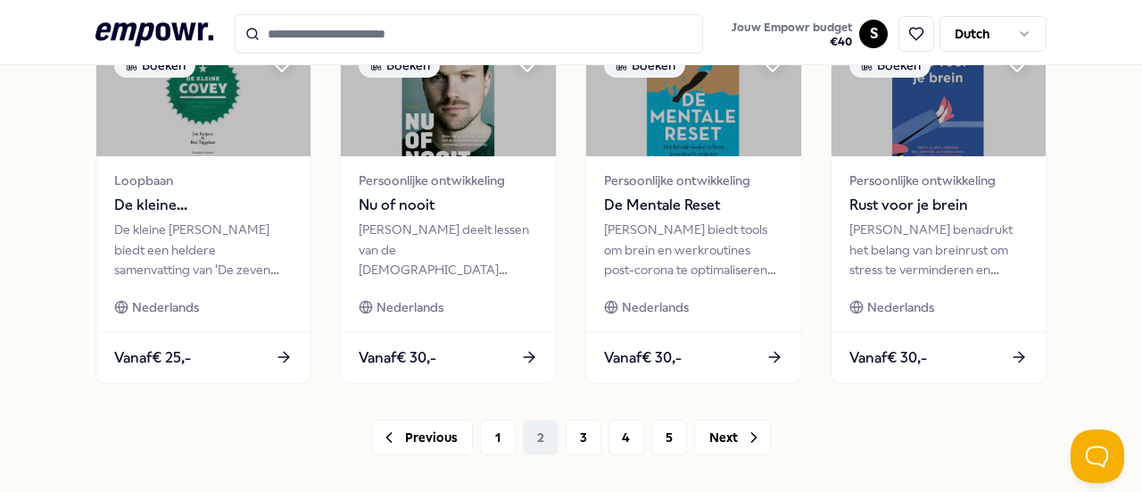
scroll to position [1035, 0]
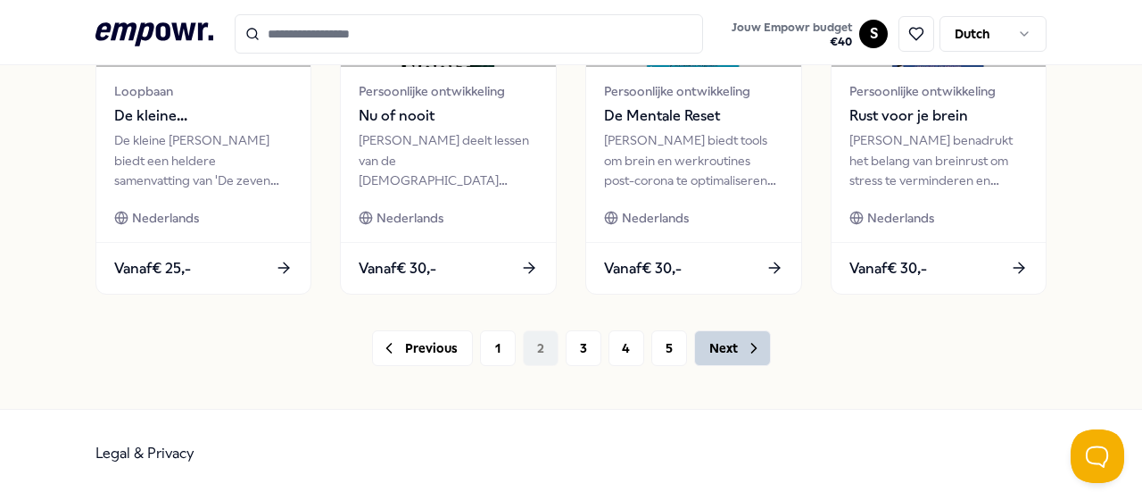
click at [727, 335] on button "Next" at bounding box center [732, 348] width 77 height 36
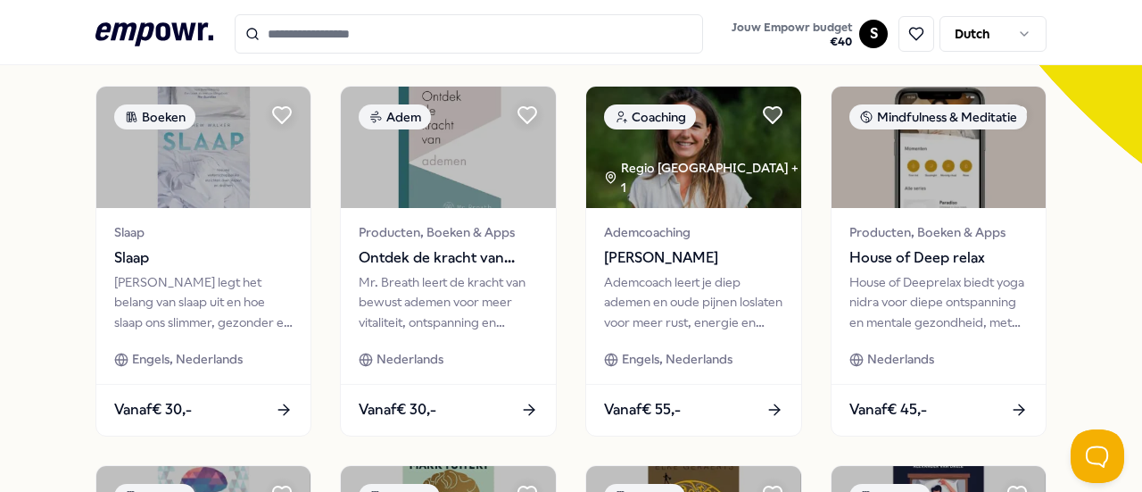
scroll to position [514, 0]
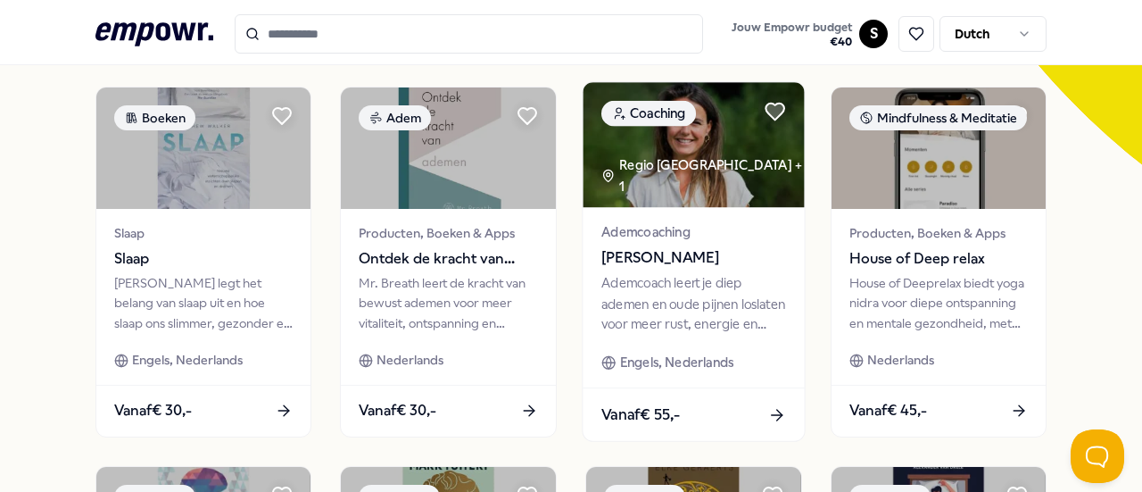
click at [698, 273] on div "Ademcoach leert je diep ademen en oude pijnen loslaten voor meer rust, energie …" at bounding box center [693, 304] width 185 height 62
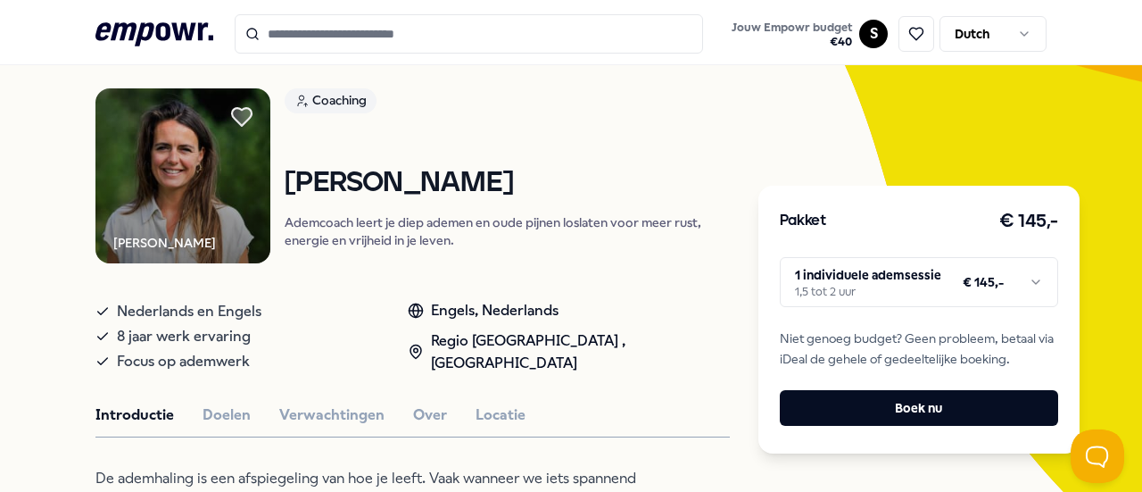
click at [235, 117] on icon at bounding box center [242, 117] width 20 height 18
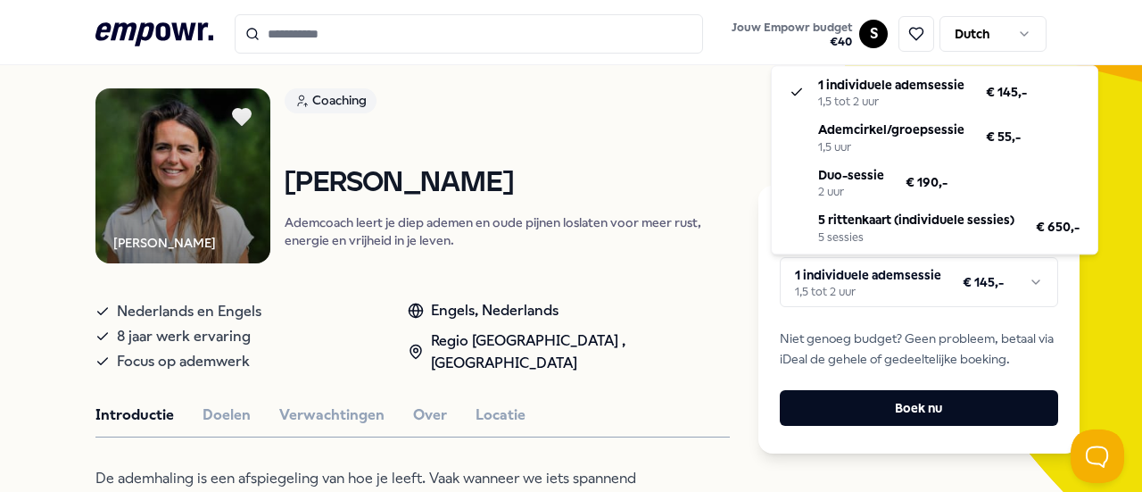
click at [1031, 280] on html ".empowr-logo_svg__cls-1{fill:#03032f} Jouw Empowr budget € 40 S Dutch Alle cate…" at bounding box center [571, 246] width 1142 height 492
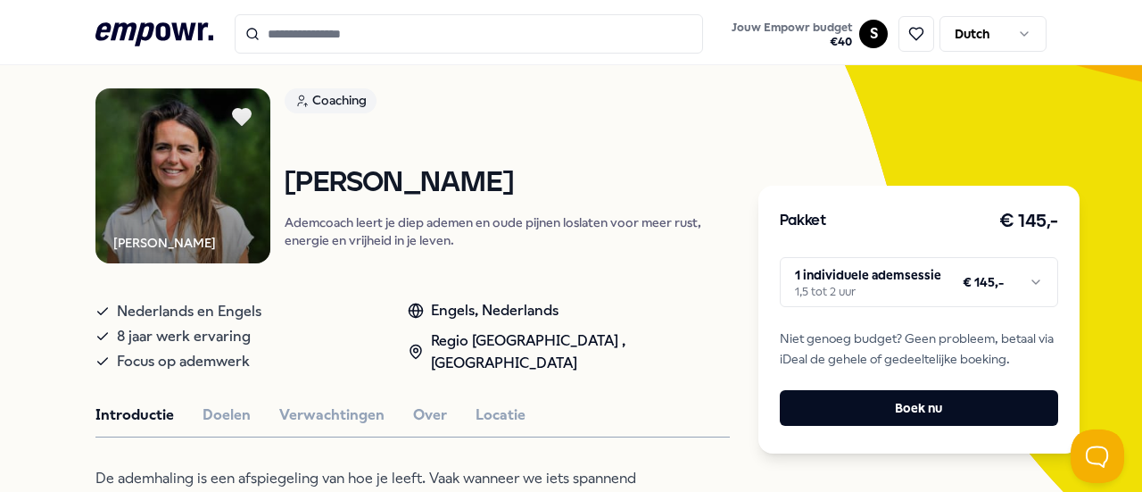
click at [237, 116] on html ".empowr-logo_svg__cls-1{fill:#03032f} Jouw Empowr budget € 40 S Dutch Alle cate…" at bounding box center [571, 246] width 1142 height 492
click at [243, 117] on icon at bounding box center [241, 117] width 39 height 36
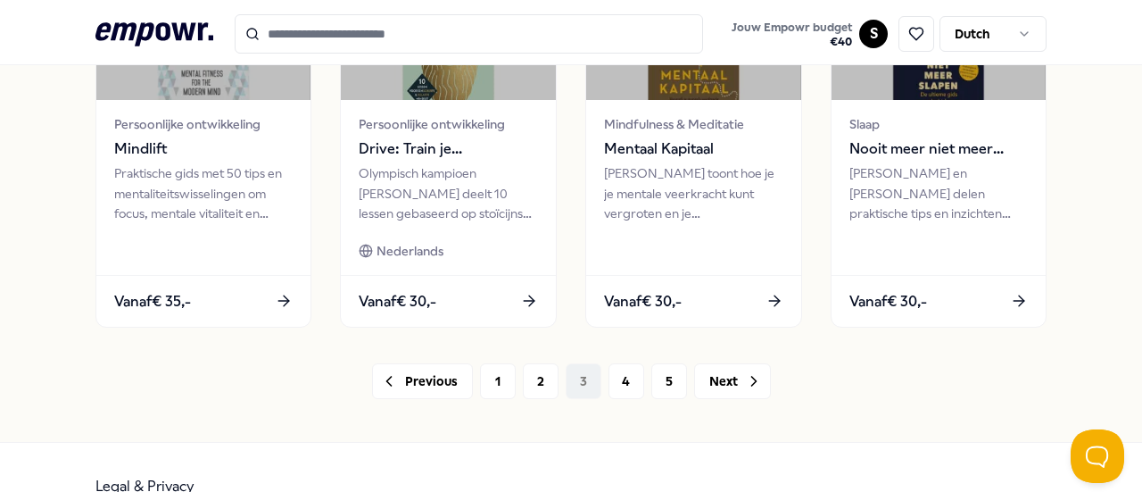
scroll to position [1035, 0]
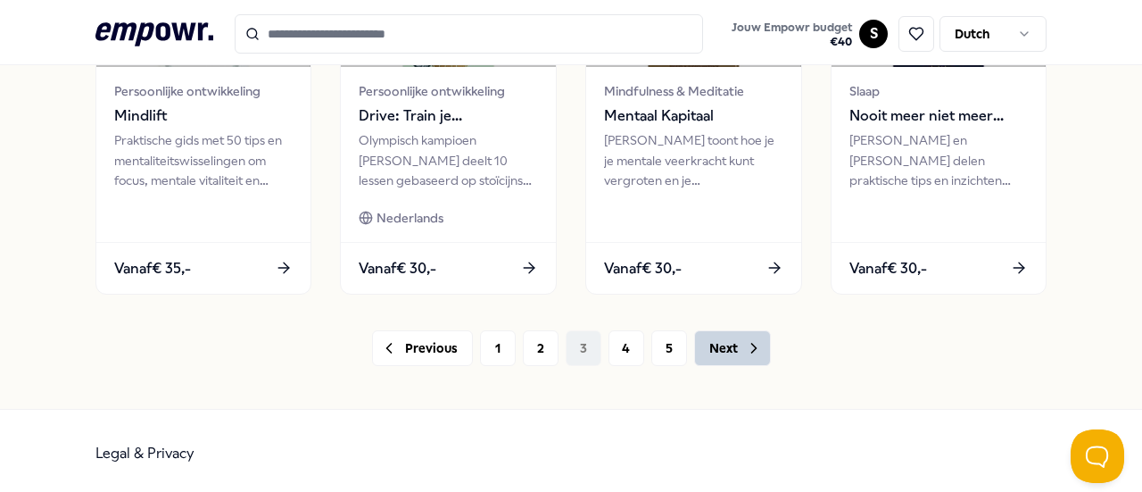
click at [723, 343] on button "Next" at bounding box center [732, 348] width 77 height 36
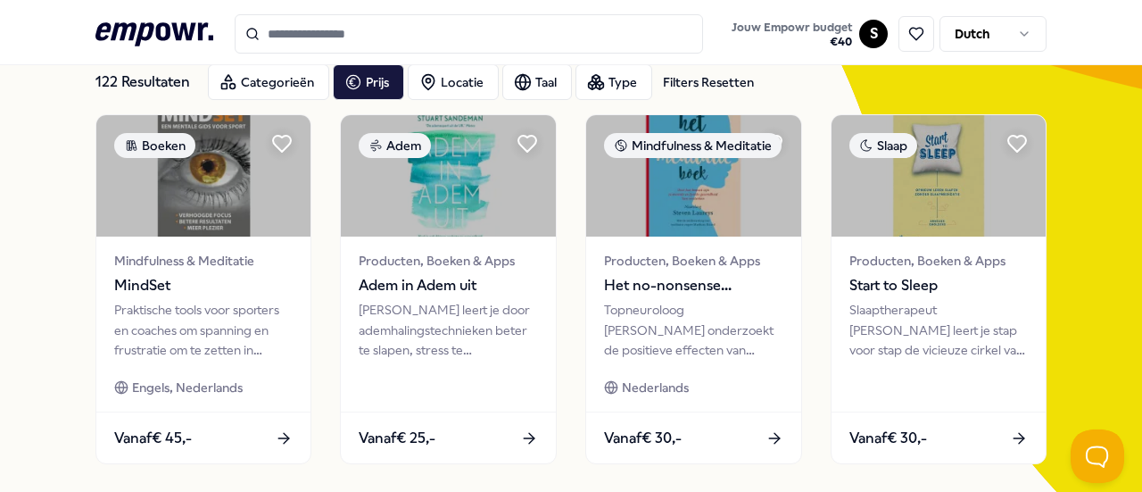
scroll to position [111, 0]
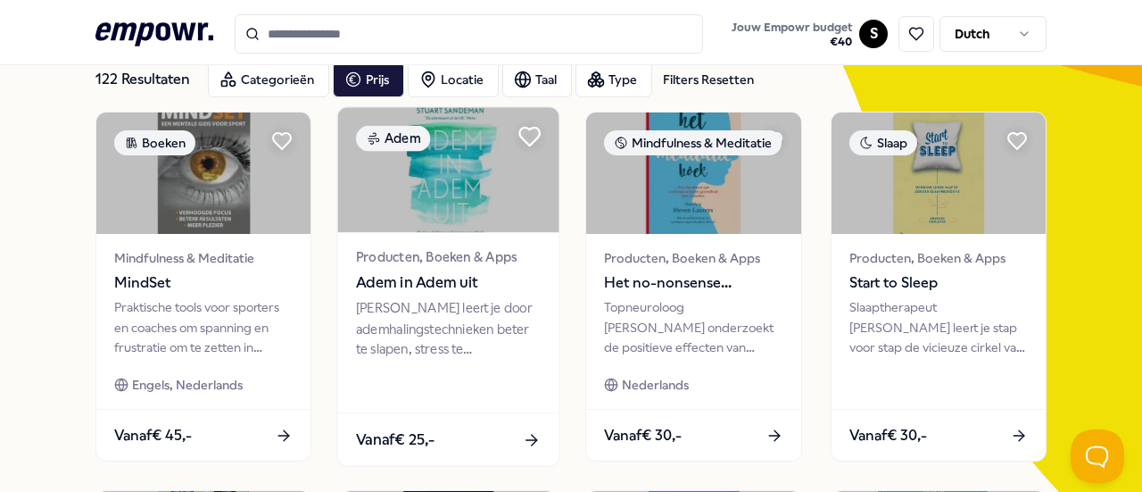
click at [525, 137] on icon at bounding box center [529, 137] width 21 height 18
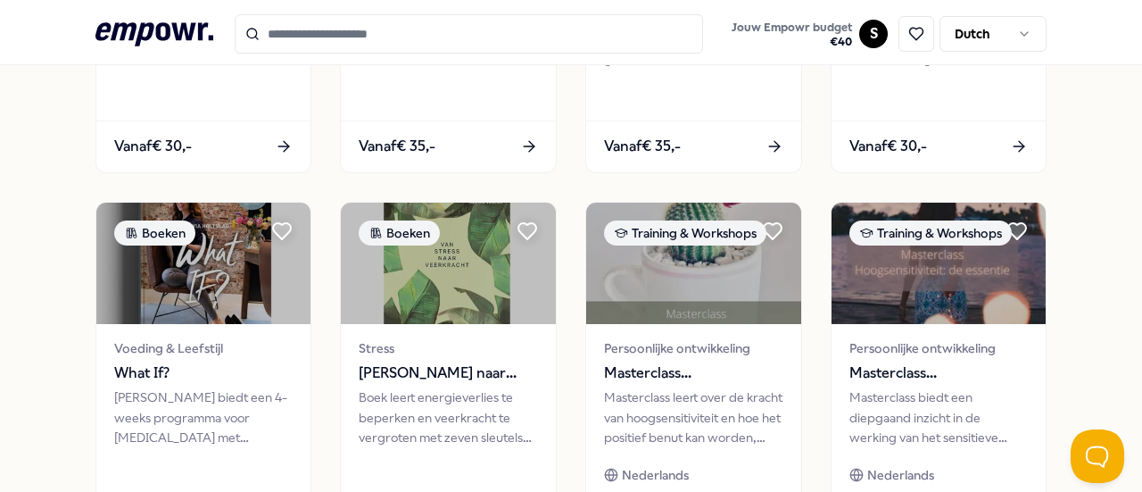
scroll to position [1035, 0]
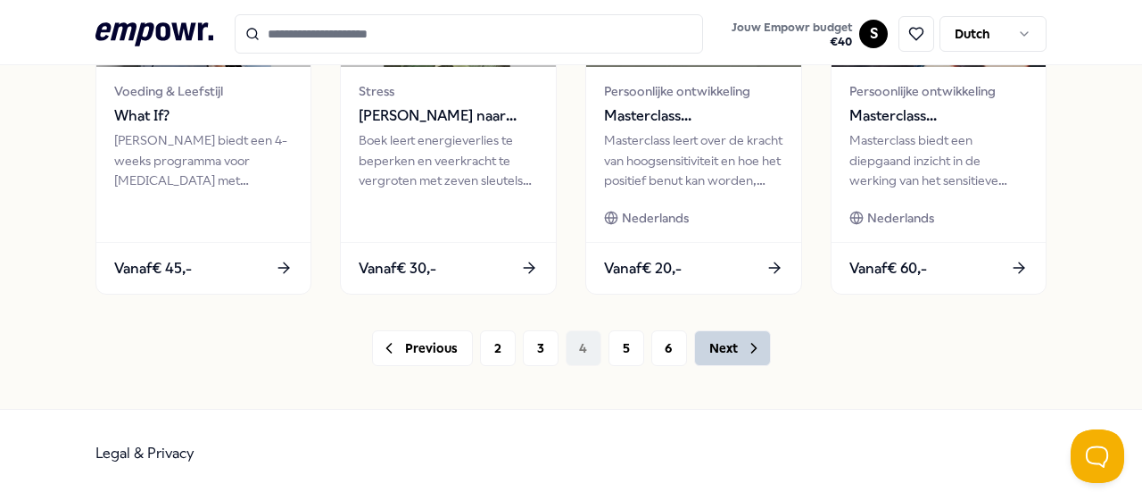
click at [712, 346] on button "Next" at bounding box center [732, 348] width 77 height 36
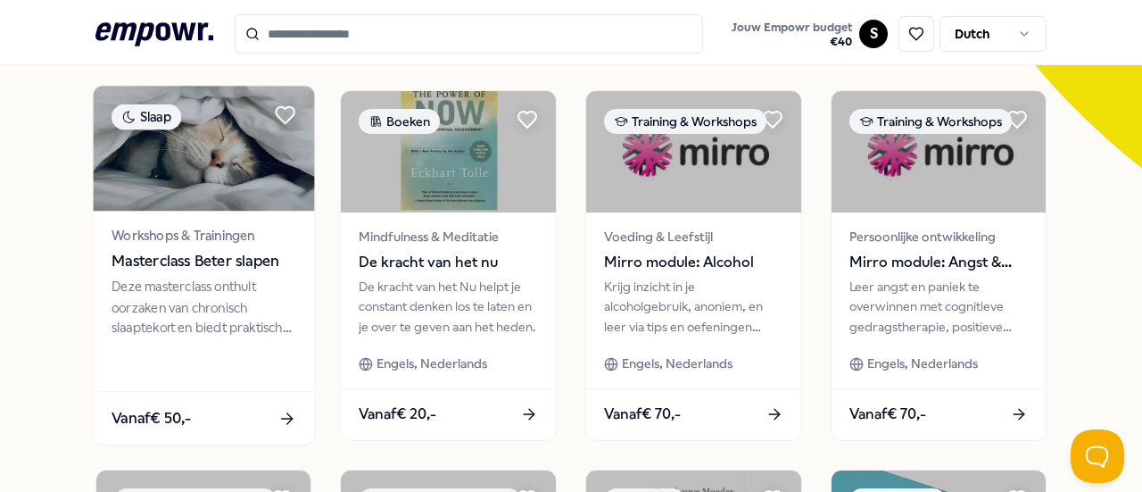
scroll to position [1035, 0]
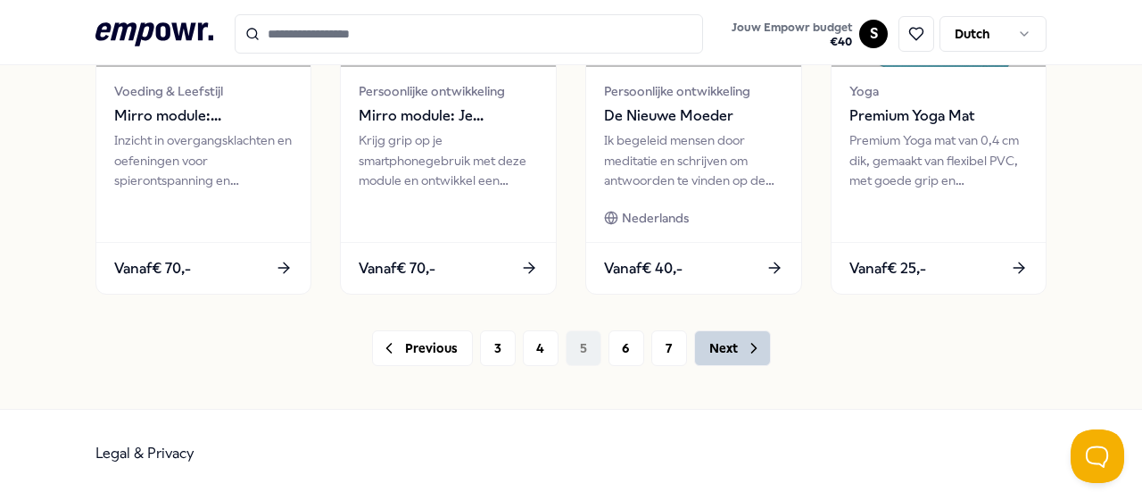
click at [721, 338] on button "Next" at bounding box center [732, 348] width 77 height 36
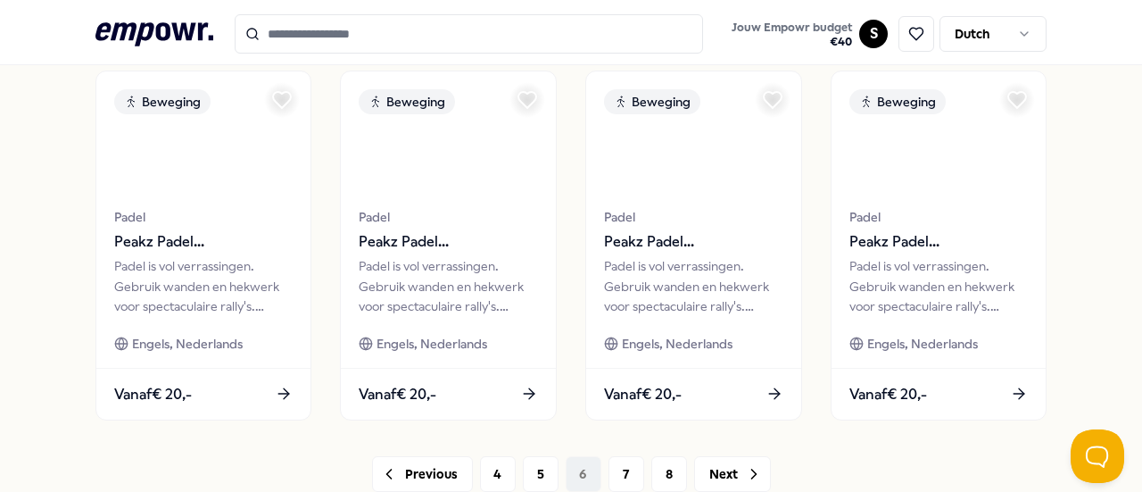
scroll to position [1035, 0]
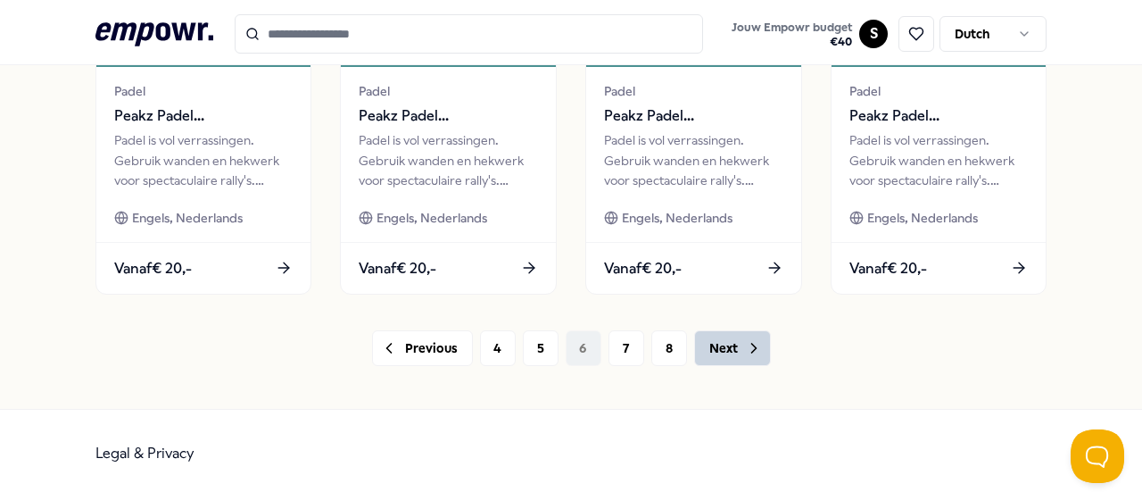
click at [717, 339] on button "Next" at bounding box center [732, 348] width 77 height 36
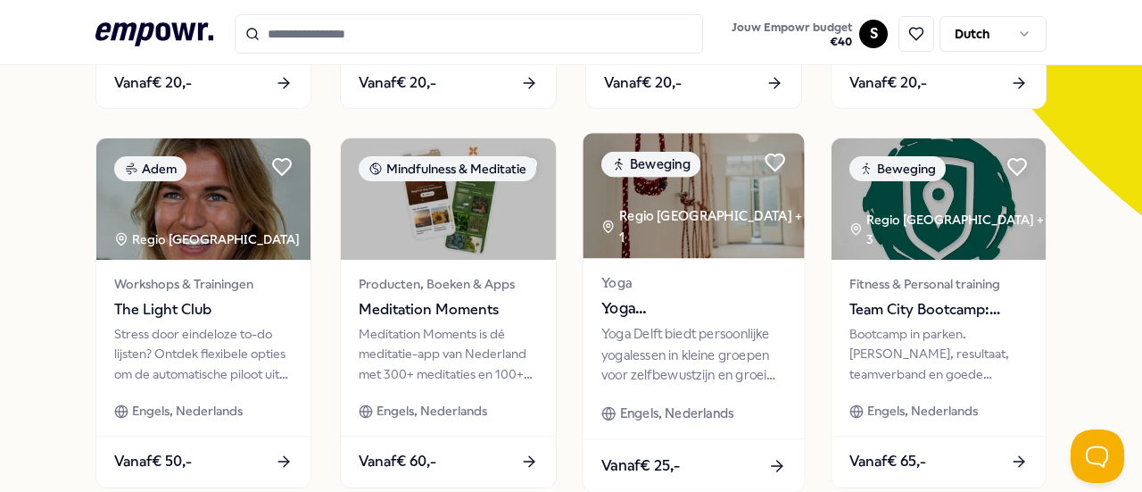
scroll to position [473, 0]
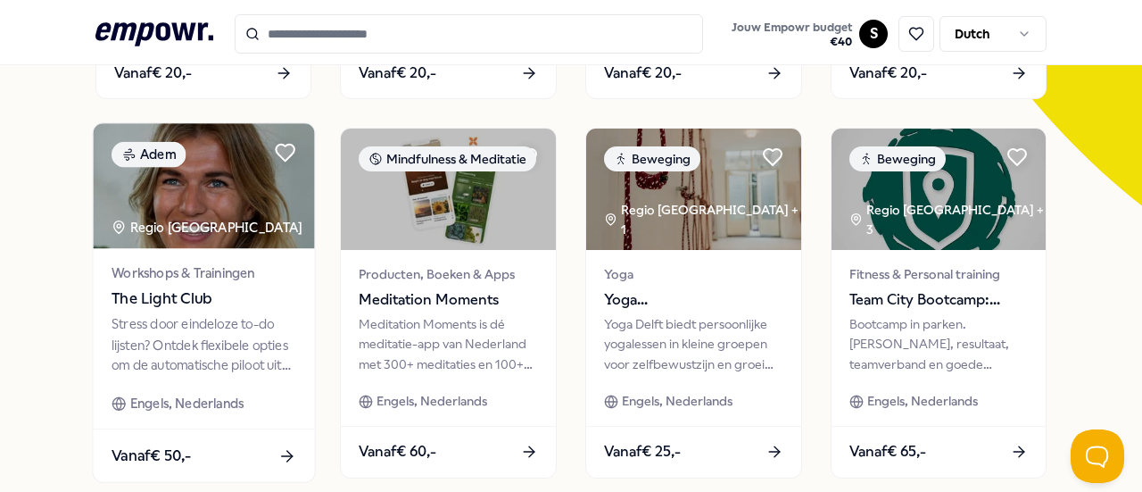
click at [191, 338] on div "Stress door eindeloze to-do lijsten? Ontdek flexibele opties om de automatische…" at bounding box center [204, 345] width 185 height 62
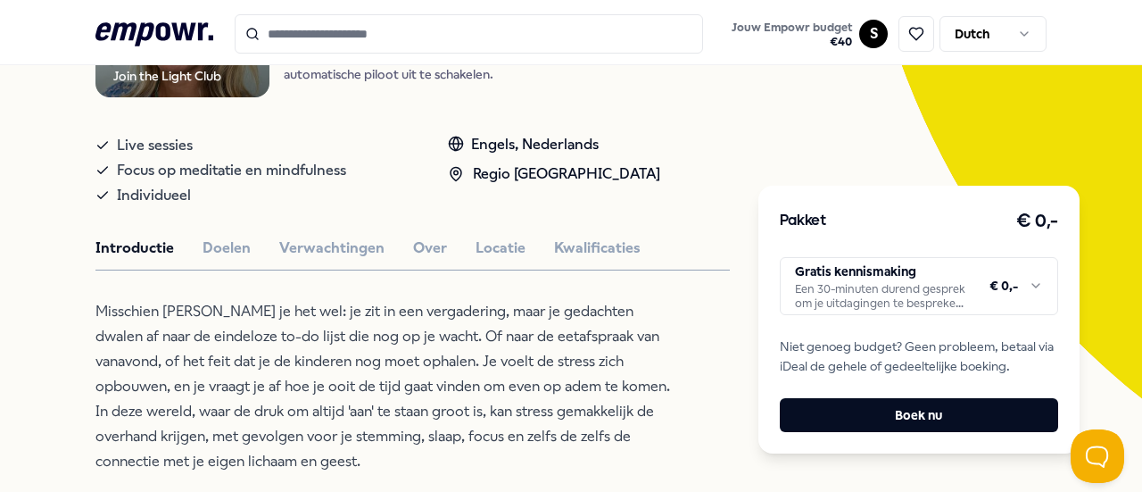
scroll to position [285, 0]
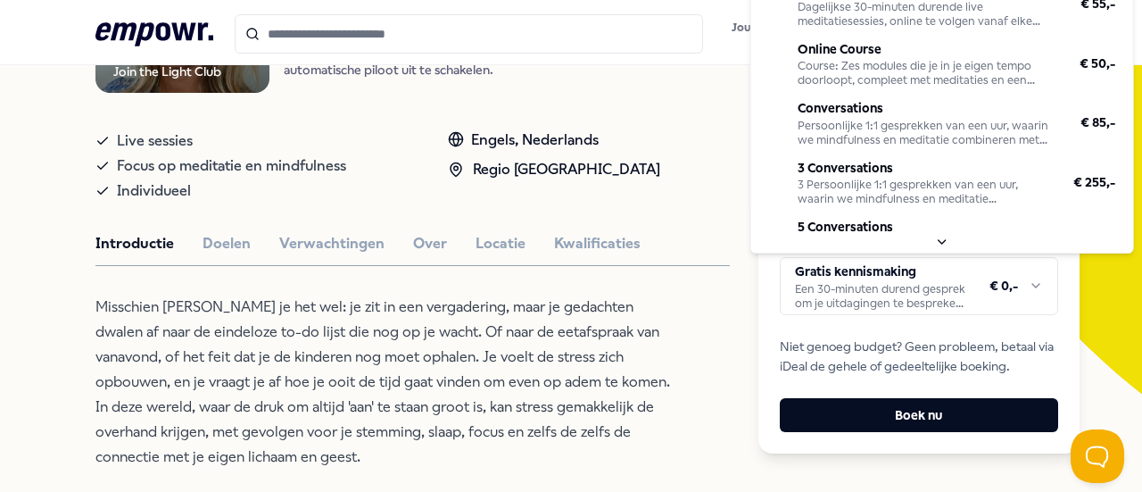
click at [1032, 290] on html ".empowr-logo_svg__cls-1{fill:#03032f} Jouw Empowr budget € 40 S Dutch Alle cate…" at bounding box center [571, 246] width 1142 height 492
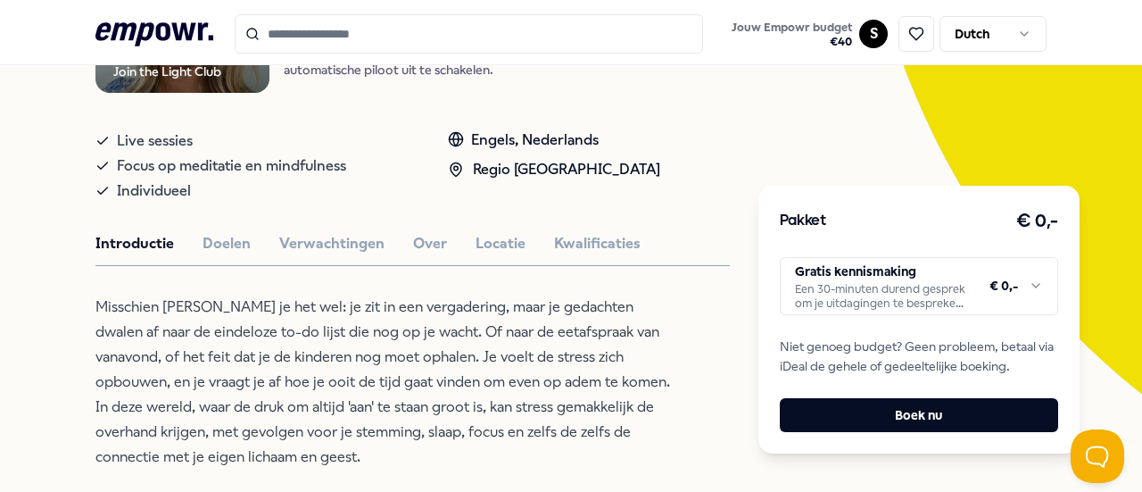
click at [721, 388] on html ".empowr-logo_svg__cls-1{fill:#03032f} Jouw Empowr budget € 40 S Dutch Alle cate…" at bounding box center [571, 246] width 1142 height 492
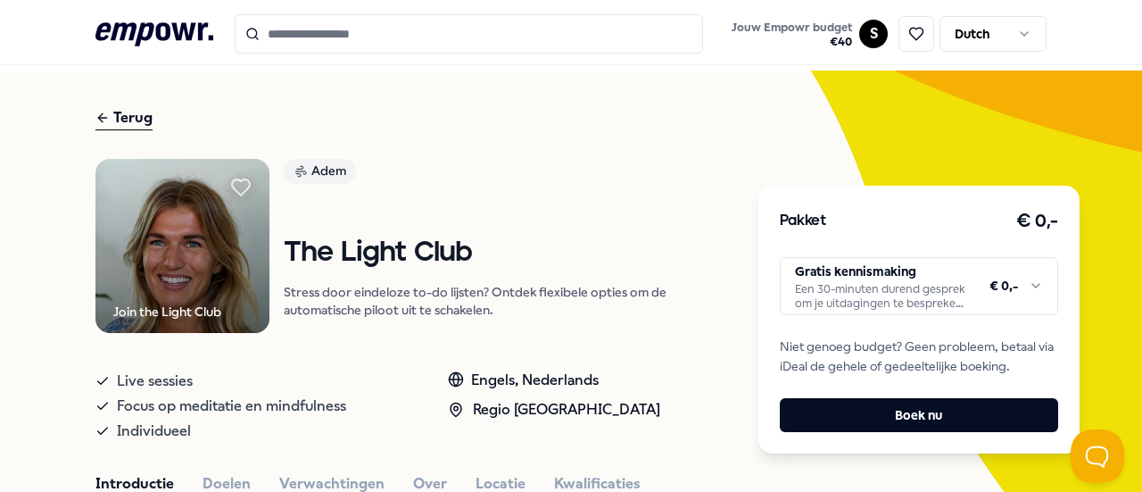
scroll to position [0, 0]
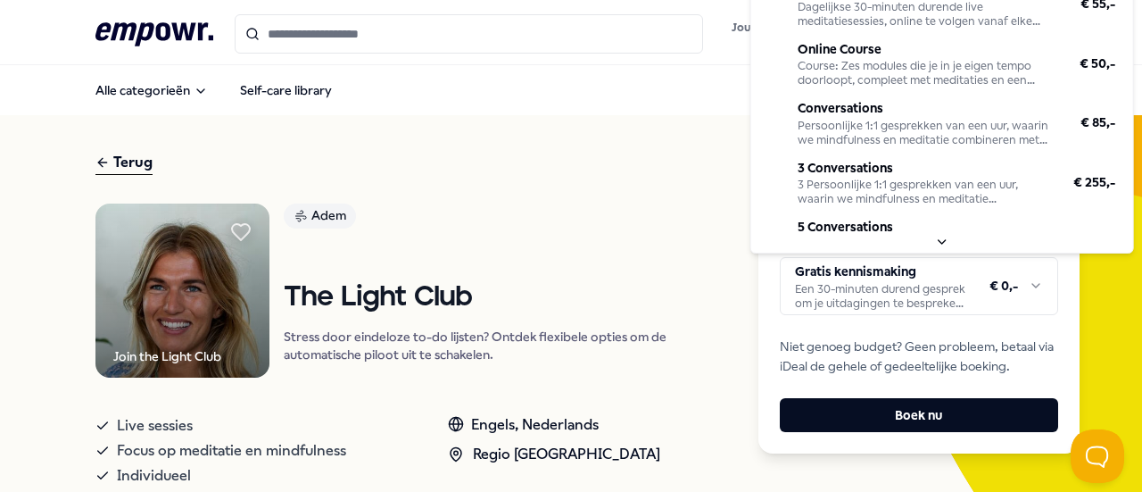
click at [1028, 282] on html ".empowr-logo_svg__cls-1{fill:#03032f} Jouw Empowr budget € 40 S Dutch Alle cate…" at bounding box center [571, 246] width 1142 height 492
click at [1028, 290] on html ".empowr-logo_svg__cls-1{fill:#03032f} Jouw Empowr budget € 40 S Dutch Alle cate…" at bounding box center [571, 246] width 1142 height 492
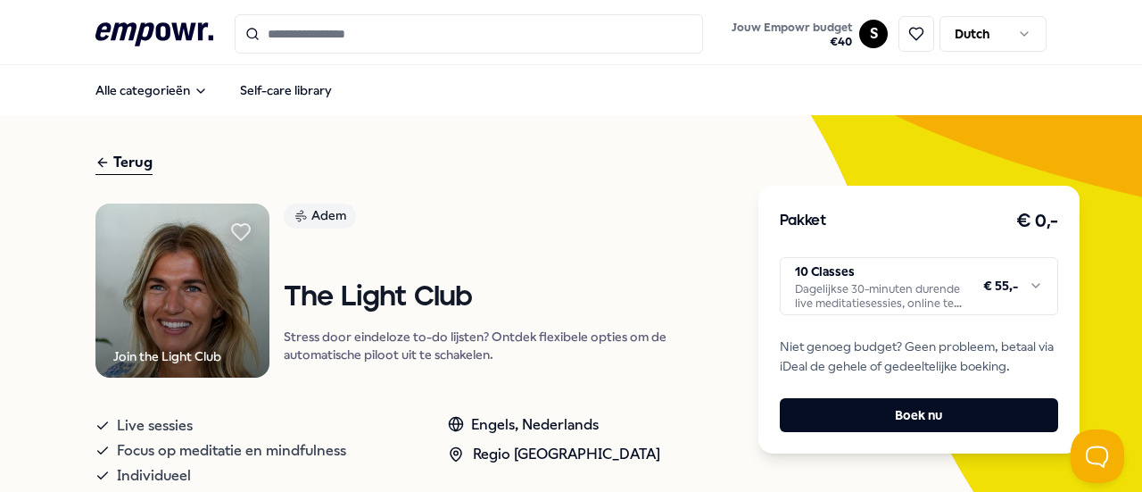
click at [1028, 290] on html ".empowr-logo_svg__cls-1{fill:#03032f} Jouw Empowr budget € 40 S Dutch Alle cate…" at bounding box center [571, 246] width 1142 height 492
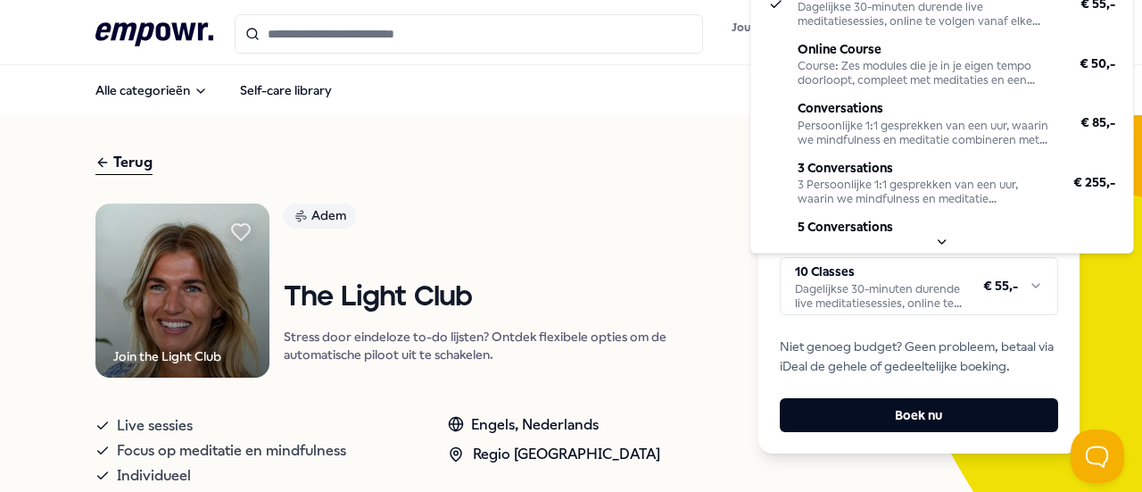
click at [1031, 285] on html ".empowr-logo_svg__cls-1{fill:#03032f} Jouw Empowr budget € 40 S Dutch Alle cate…" at bounding box center [571, 246] width 1142 height 492
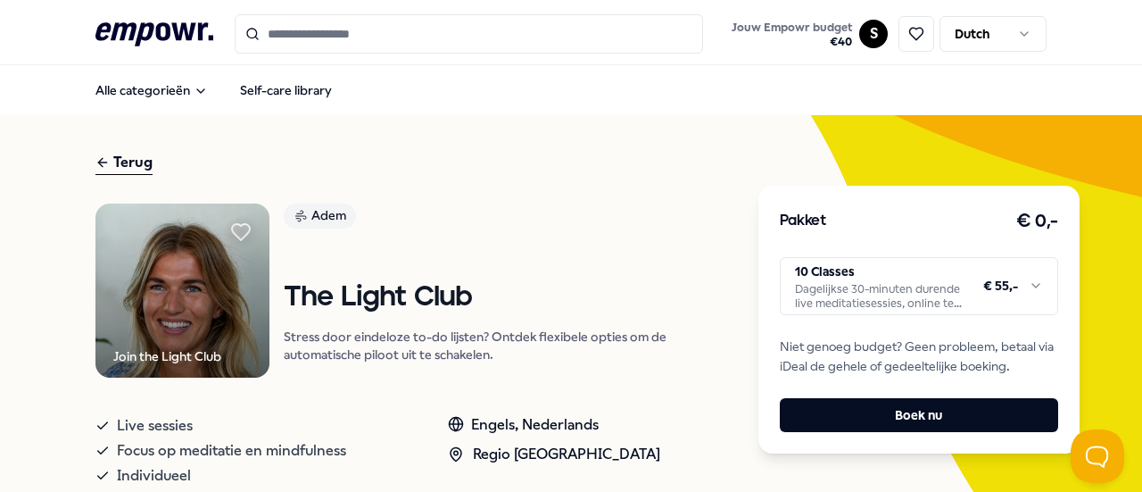
click at [1031, 285] on html ".empowr-logo_svg__cls-1{fill:#03032f} Jouw Empowr budget € 40 S Dutch Alle cate…" at bounding box center [571, 246] width 1142 height 492
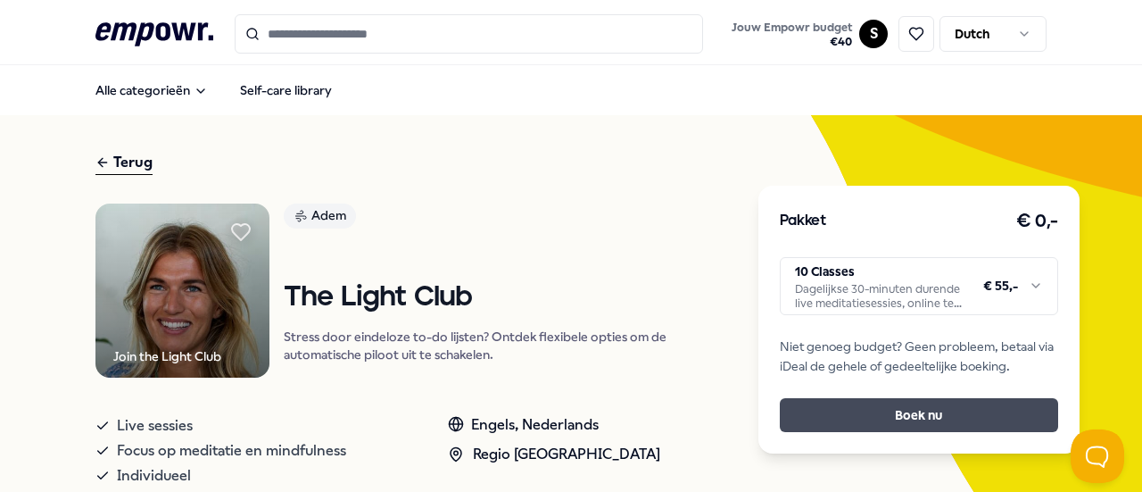
click at [894, 413] on button "Boek nu" at bounding box center [919, 415] width 278 height 34
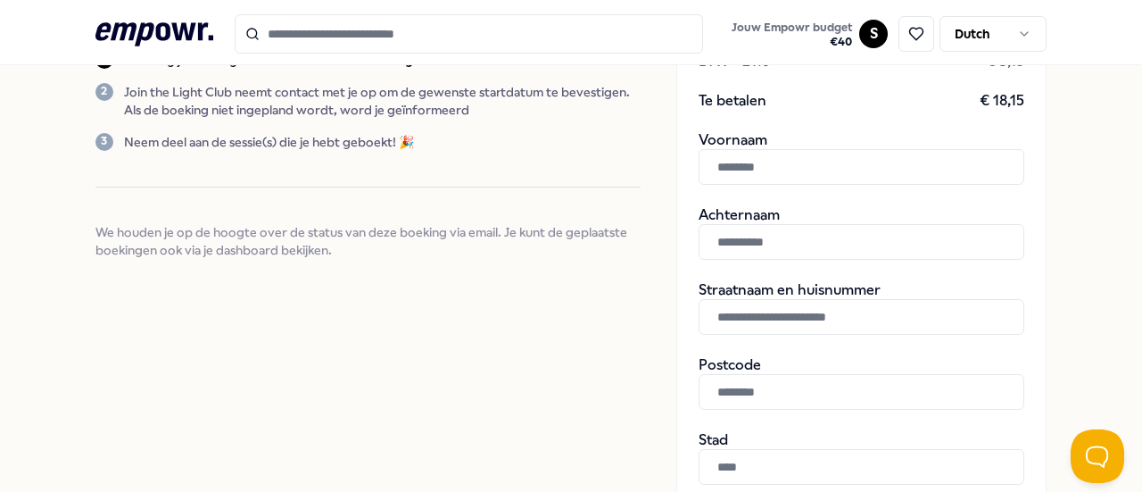
scroll to position [395, 0]
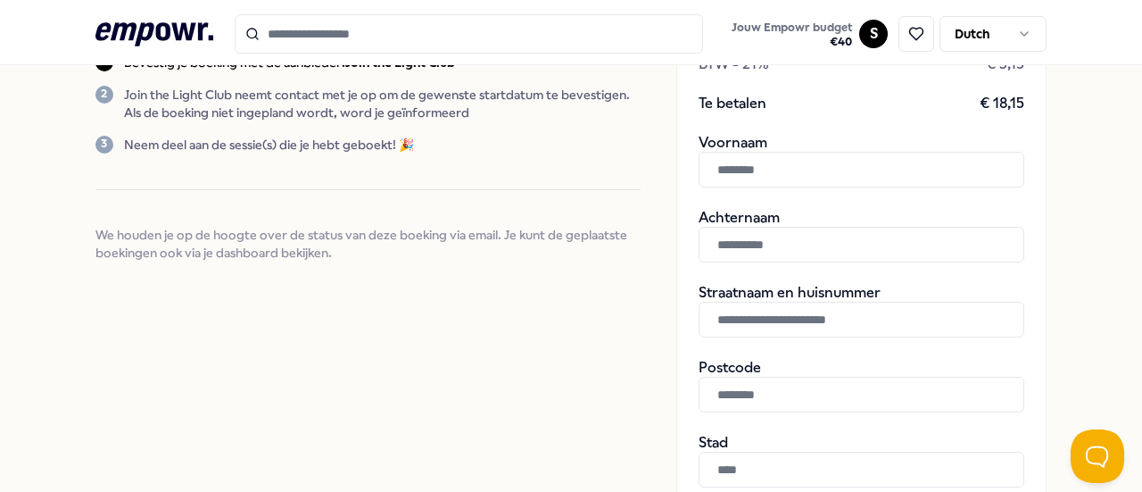
click at [783, 179] on input "text" at bounding box center [861, 170] width 326 height 36
type input "********"
click at [789, 245] on input "text" at bounding box center [861, 245] width 326 height 36
type input "********"
type input "**********"
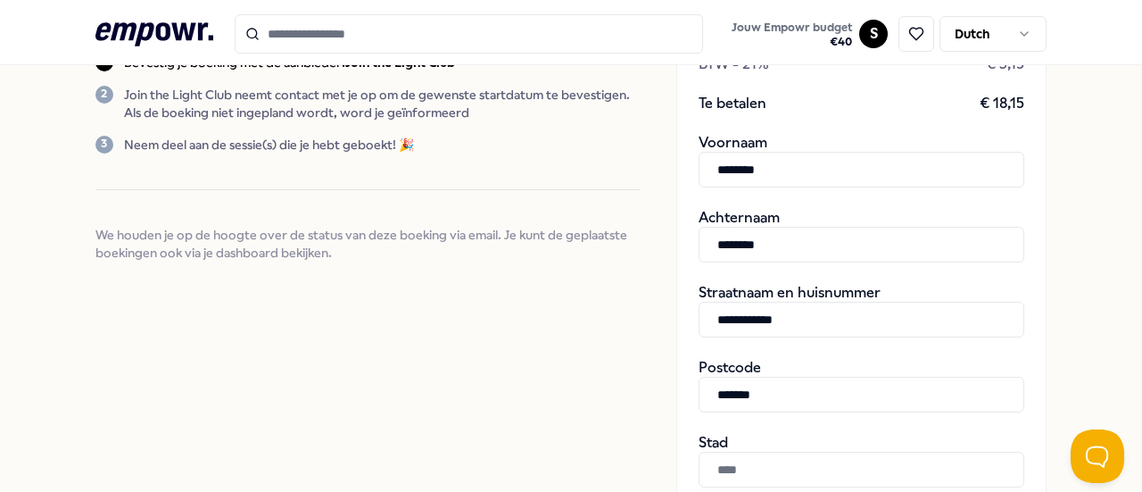
type input "*******"
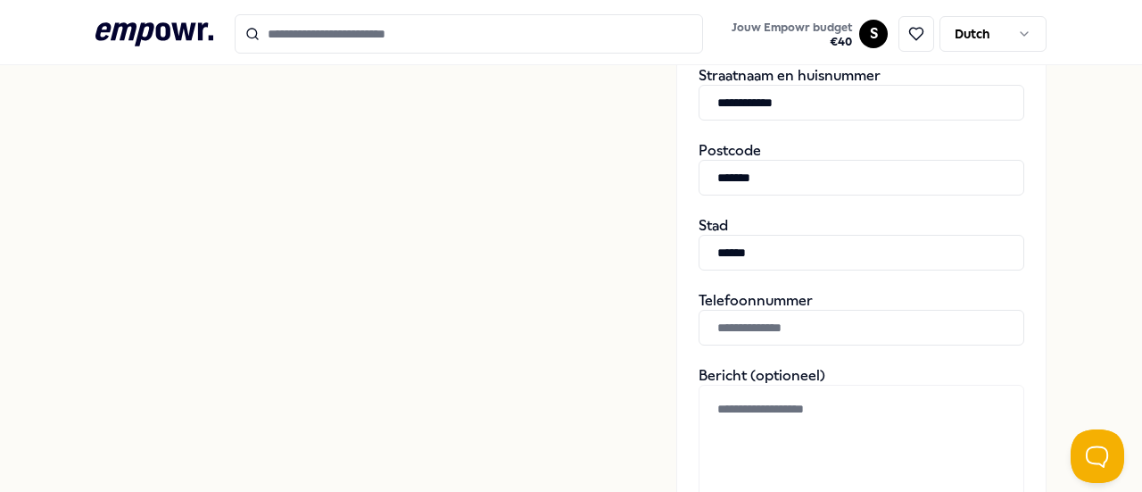
scroll to position [623, 0]
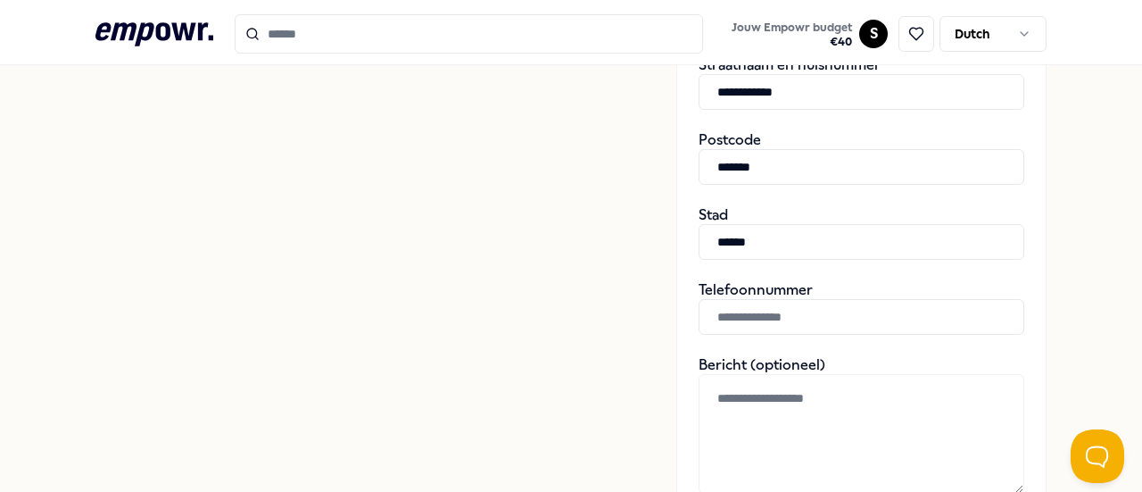
type input "******"
click at [835, 319] on input "text" at bounding box center [861, 317] width 326 height 36
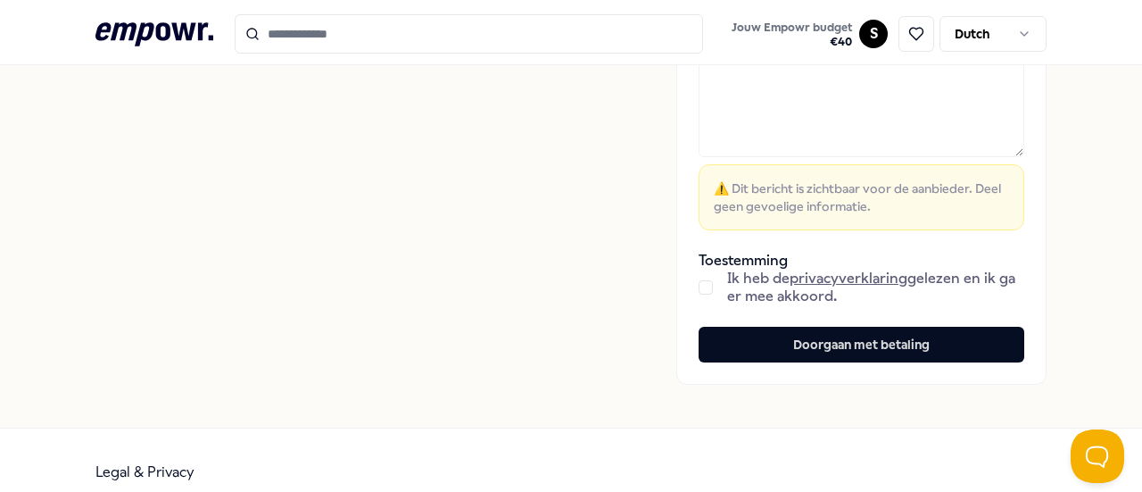
scroll to position [963, 0]
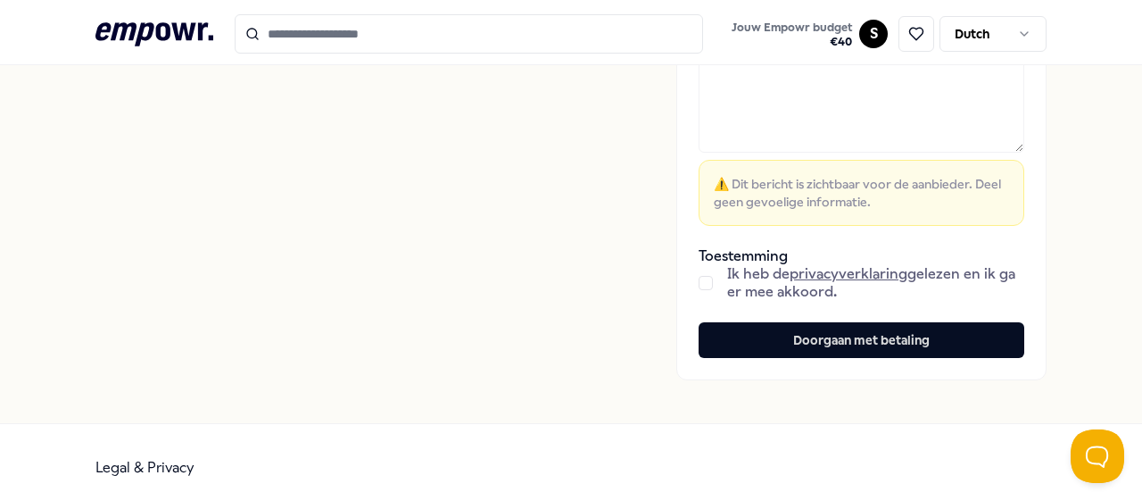
type input "**********"
click at [698, 281] on button "button" at bounding box center [705, 283] width 14 height 14
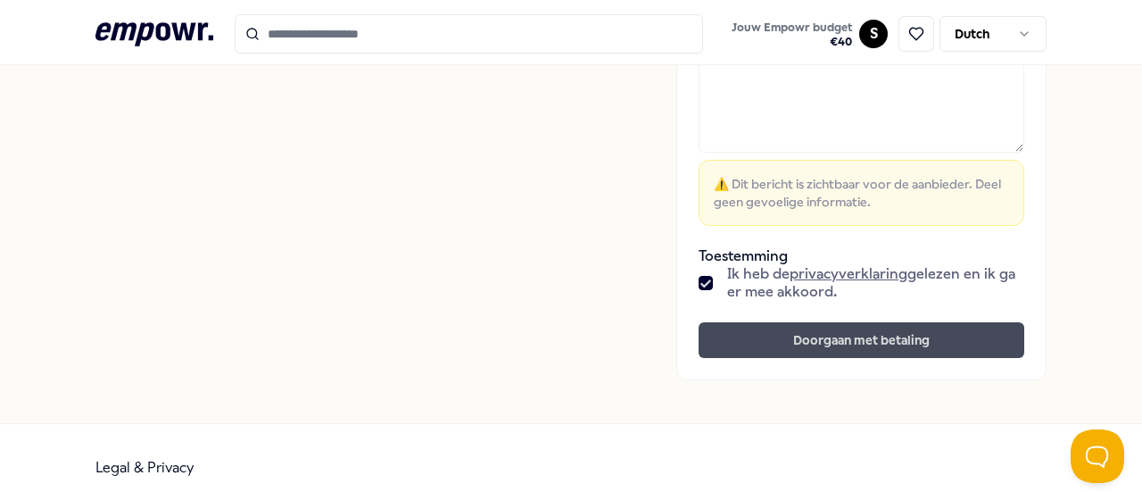
click at [884, 343] on button "Doorgaan met betaling" at bounding box center [861, 340] width 326 height 36
